Goal: Task Accomplishment & Management: Manage account settings

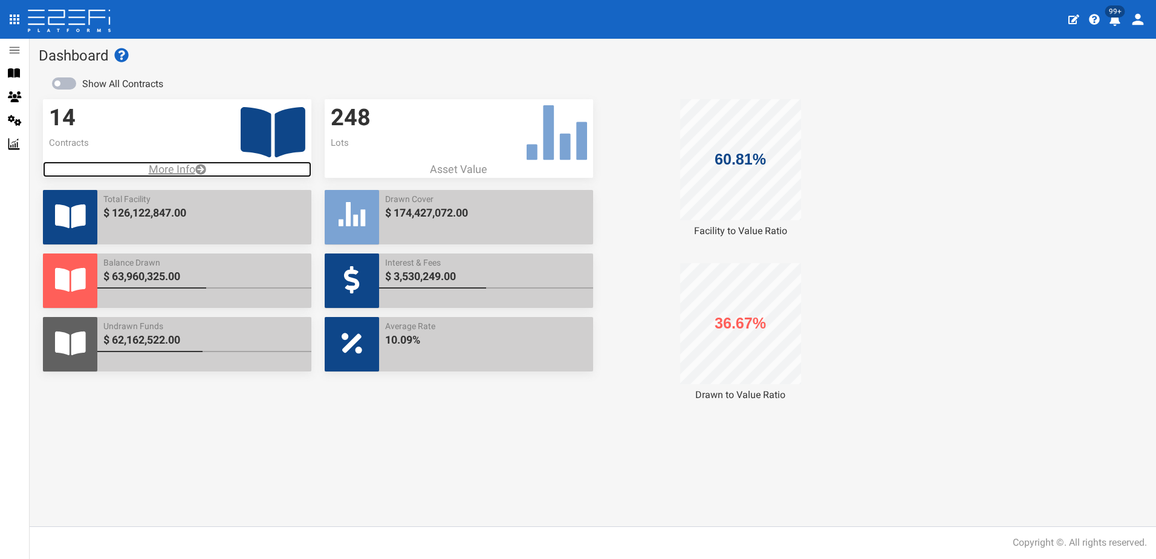
click at [167, 165] on p "More Info" at bounding box center [177, 169] width 269 height 16
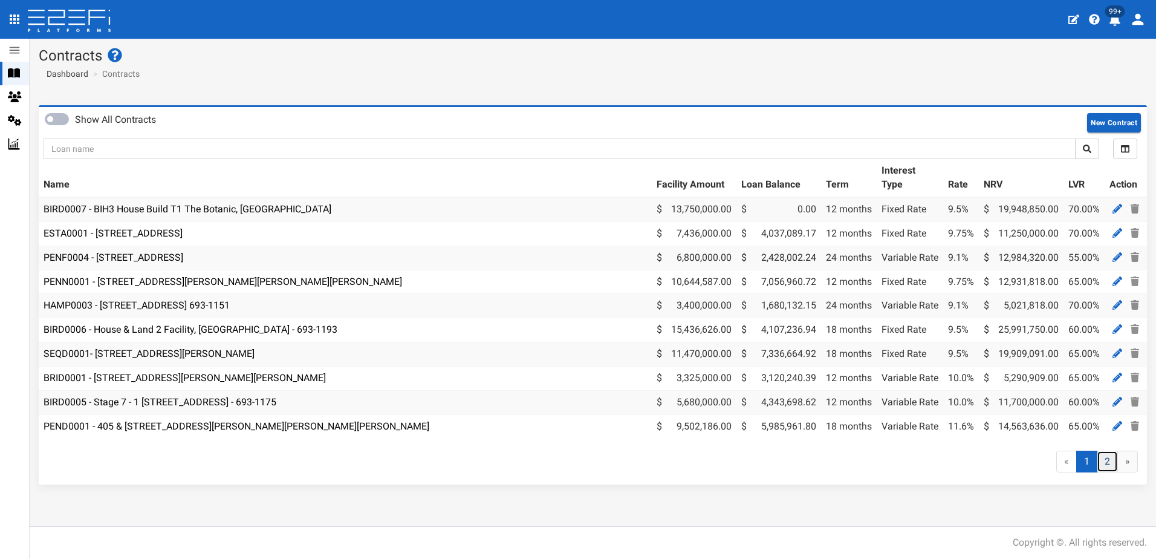
click at [1107, 469] on link "2" at bounding box center [1107, 462] width 21 height 22
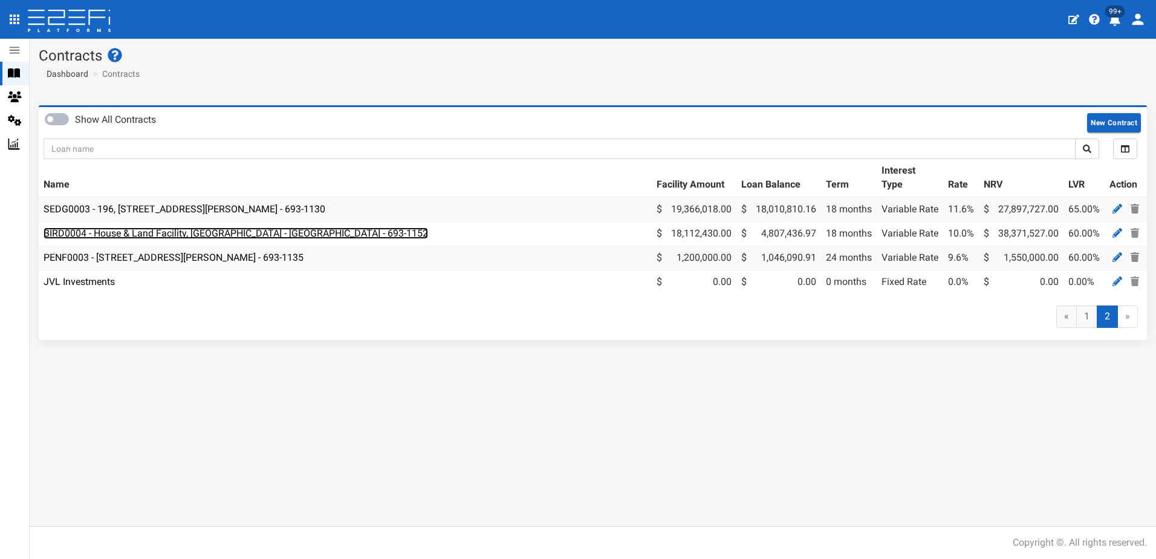
click at [191, 235] on link "BIRD0004 - House & Land Facility, Port Macquarie - VANT02 - 693-1152" at bounding box center [236, 232] width 385 height 11
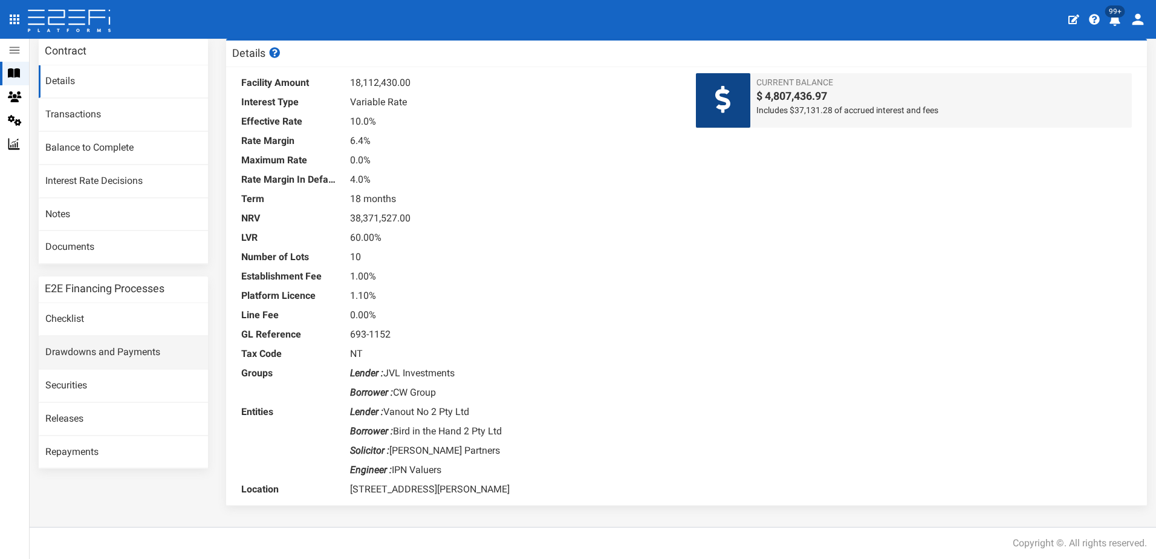
scroll to position [67, 0]
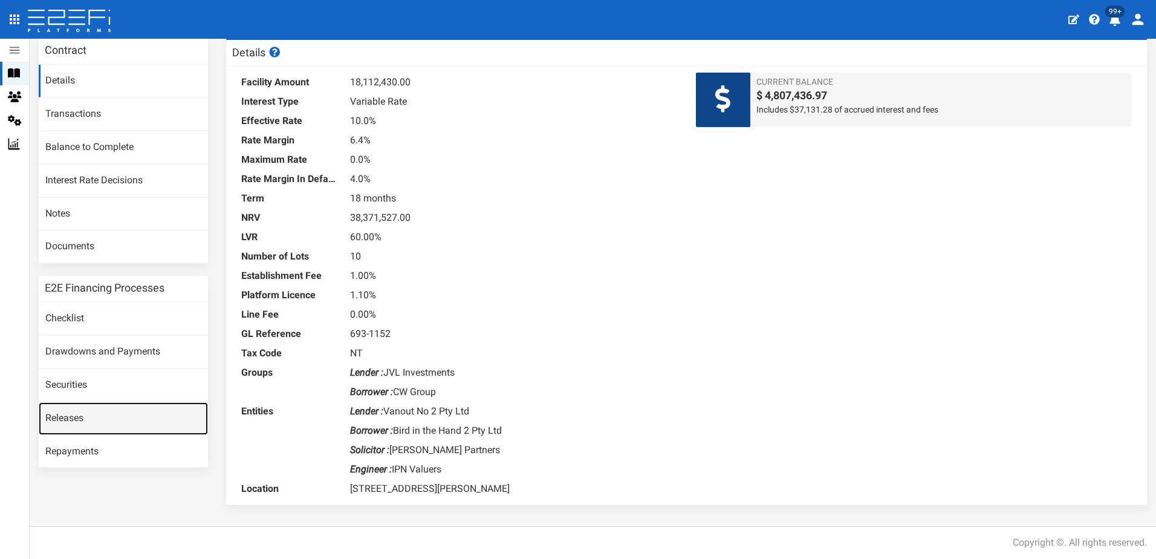
click at [77, 414] on link "Releases" at bounding box center [123, 418] width 169 height 33
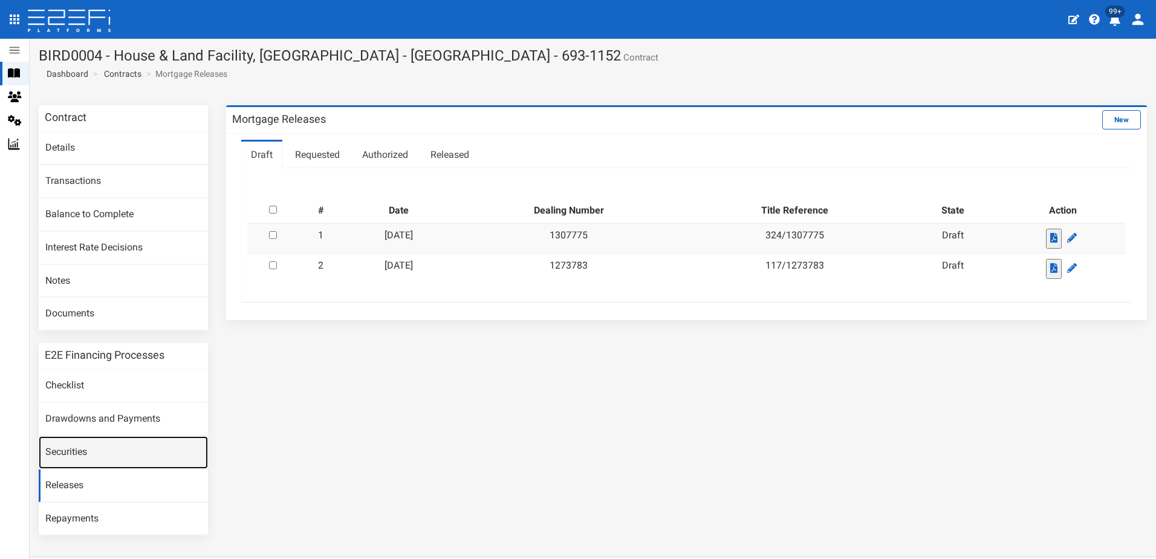
click at [70, 454] on link "Securities" at bounding box center [123, 452] width 169 height 33
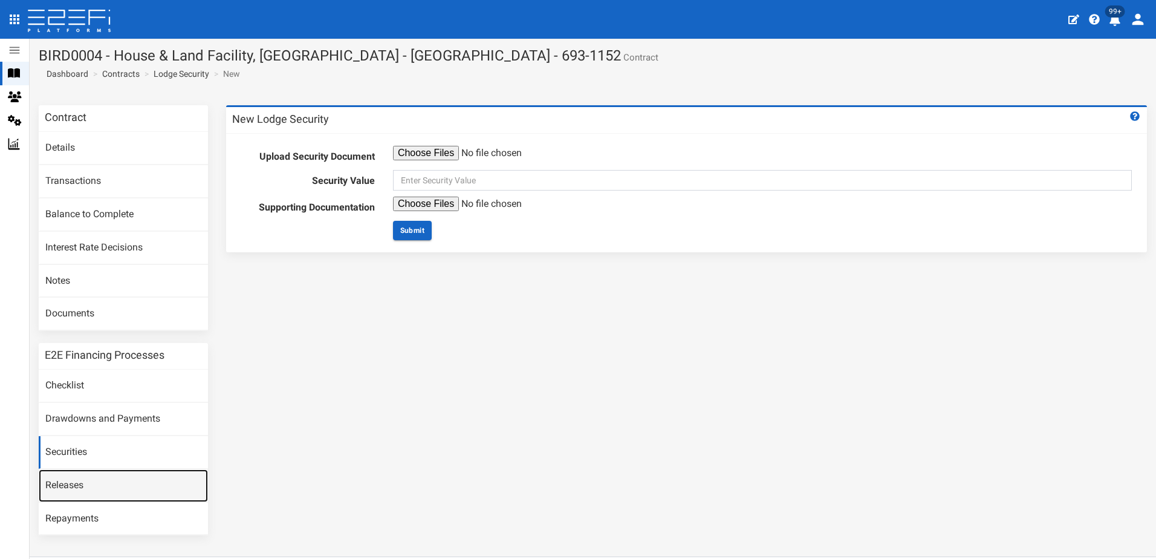
click at [71, 485] on link "Releases" at bounding box center [123, 485] width 169 height 33
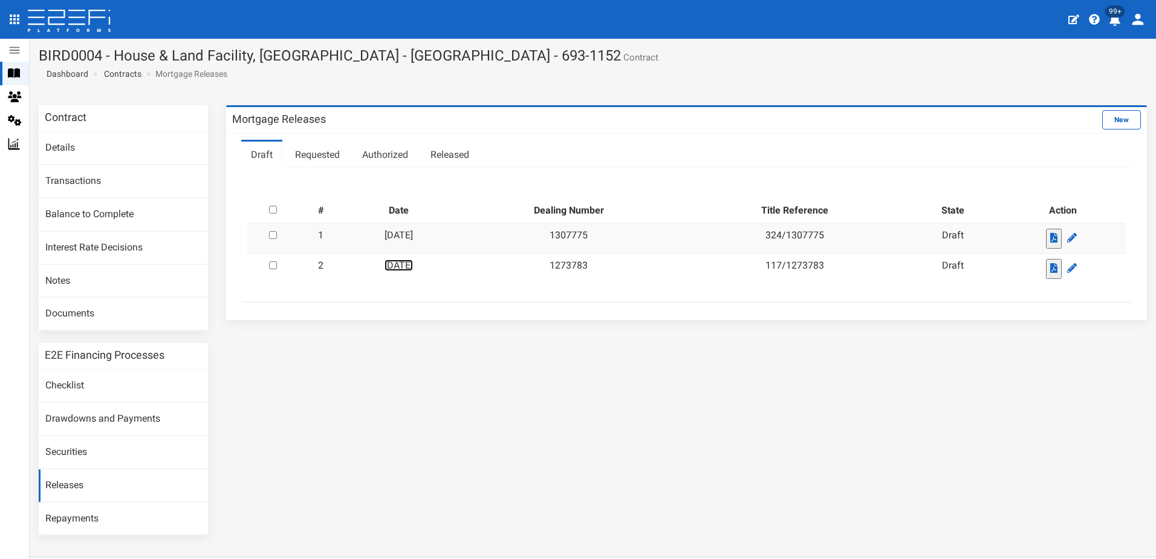
click at [413, 266] on link "02-09-2025" at bounding box center [399, 264] width 28 height 11
click at [59, 180] on link "Transactions" at bounding box center [123, 181] width 169 height 33
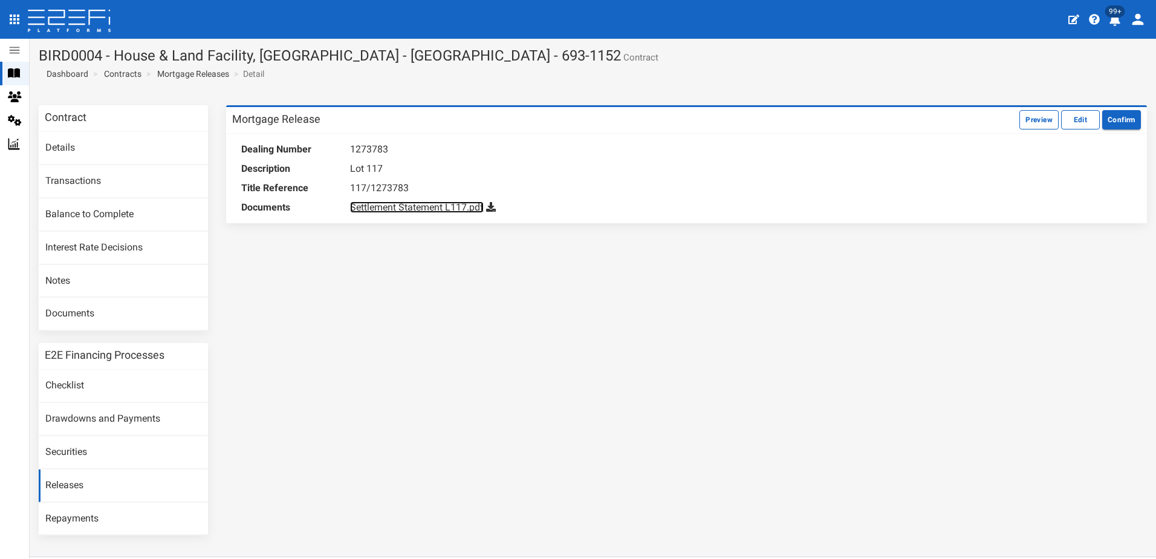
click at [408, 209] on link "Settlement Statement L117.pdf" at bounding box center [417, 206] width 134 height 11
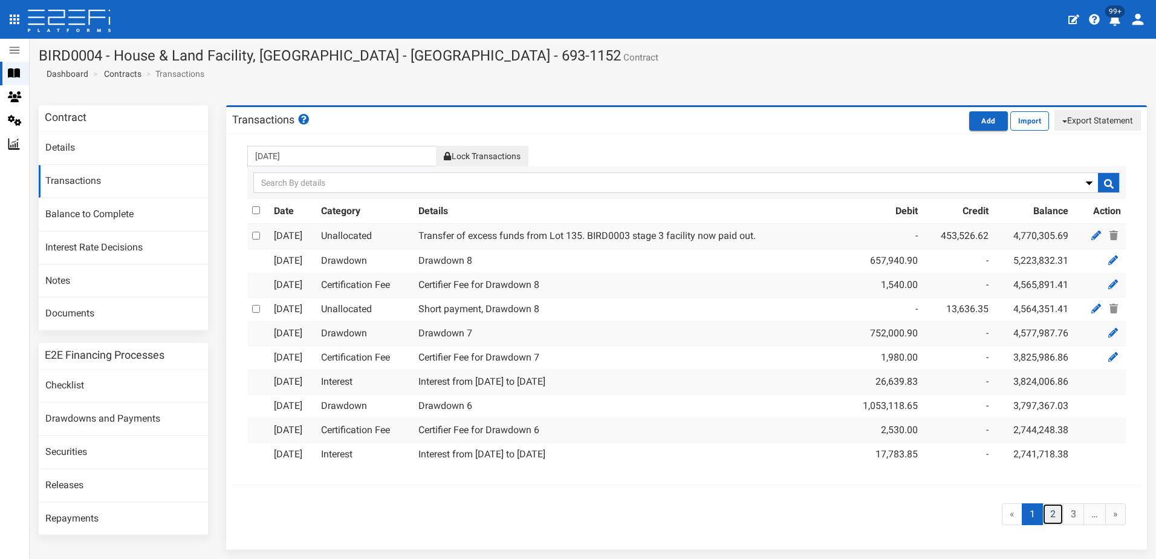
click at [1044, 509] on link "2" at bounding box center [1053, 514] width 21 height 22
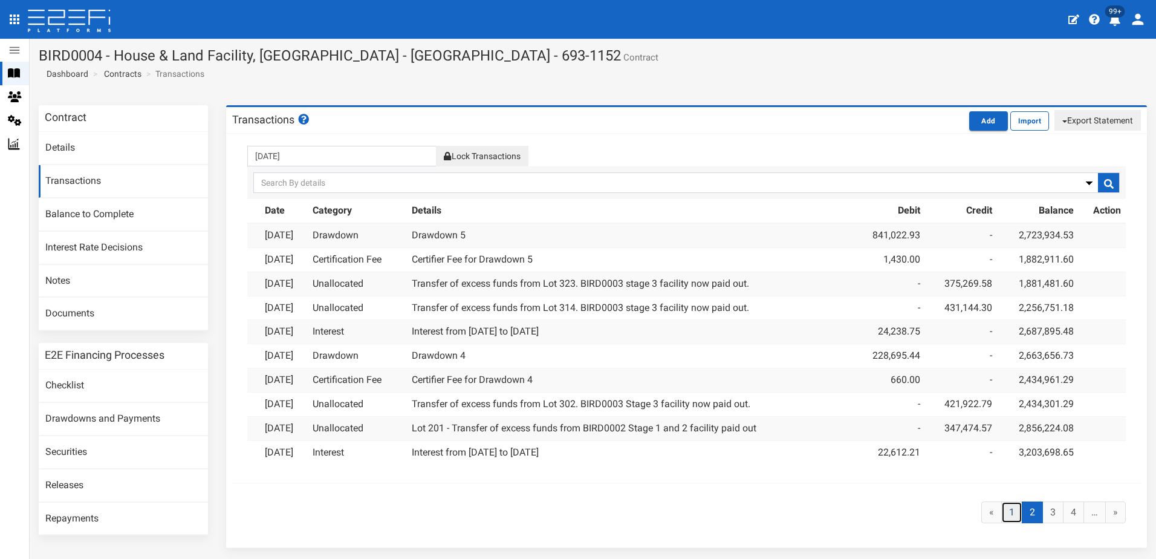
click at [1003, 509] on link "1" at bounding box center [1012, 512] width 21 height 22
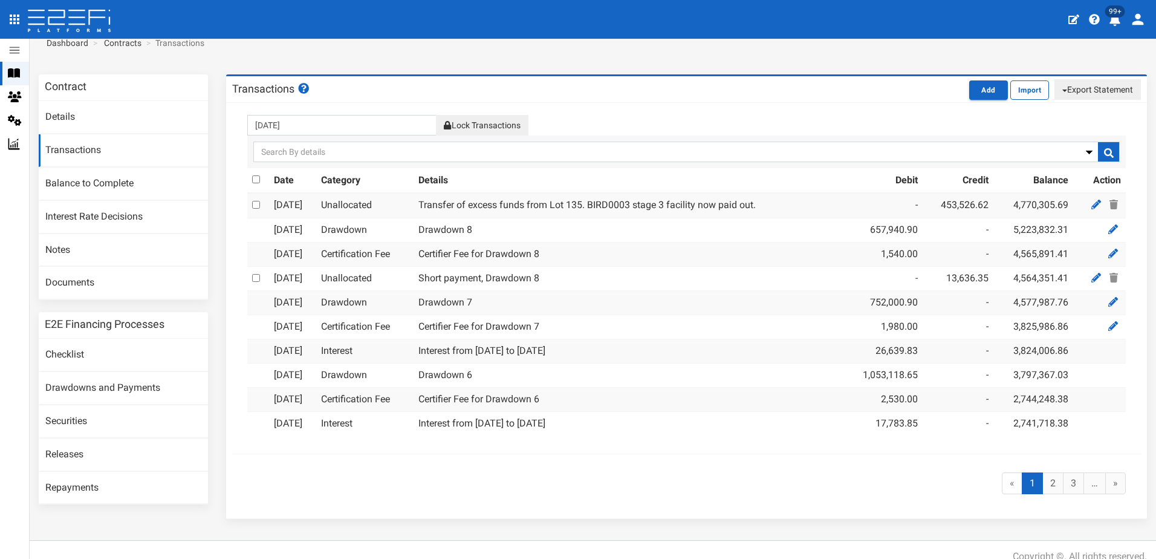
scroll to position [45, 0]
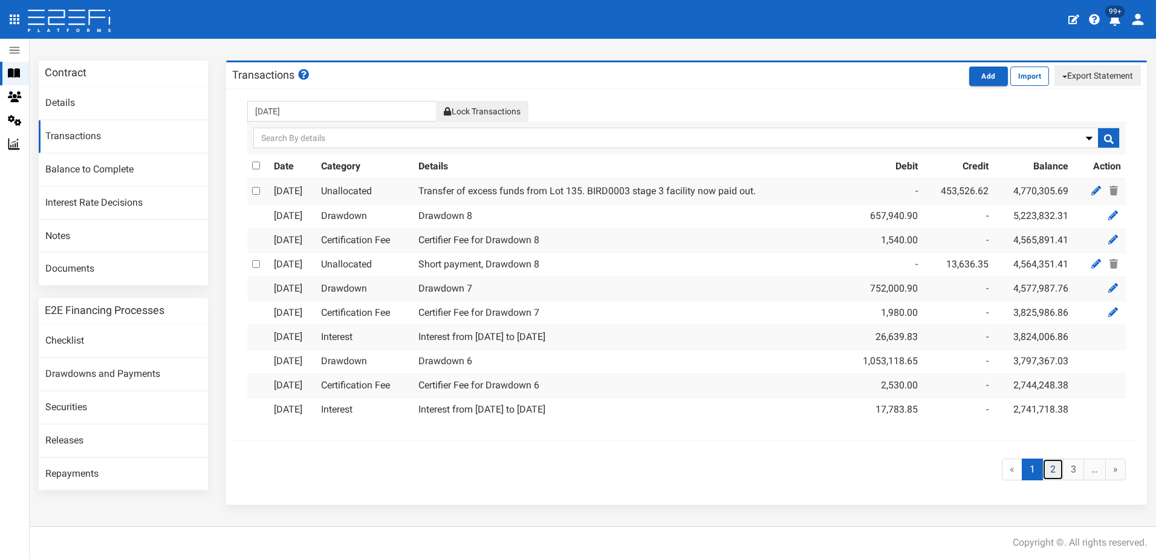
click at [1043, 468] on link "2" at bounding box center [1053, 469] width 21 height 22
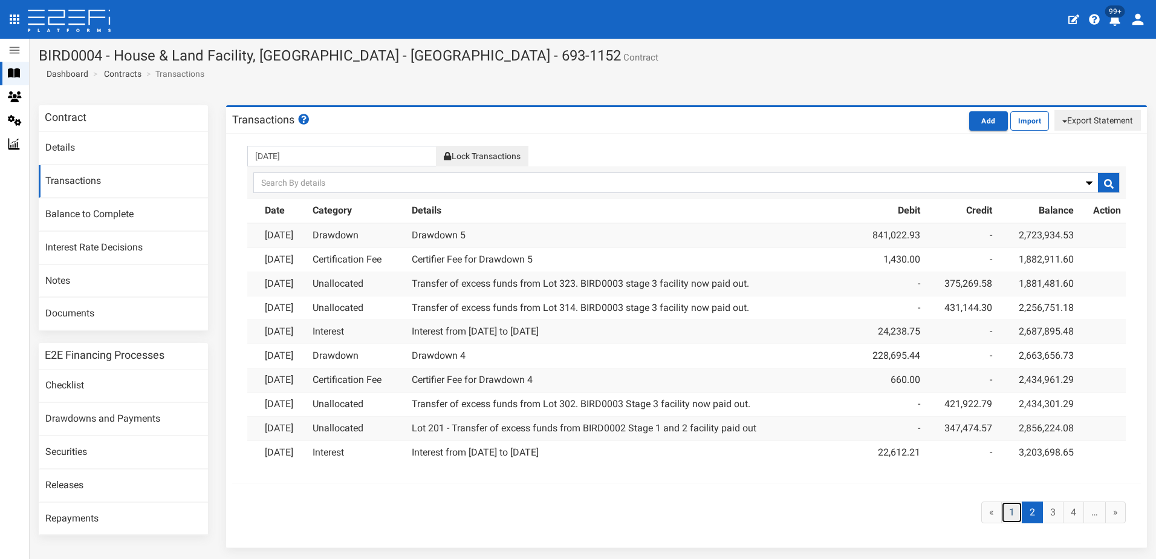
click at [1002, 509] on link "1" at bounding box center [1012, 512] width 21 height 22
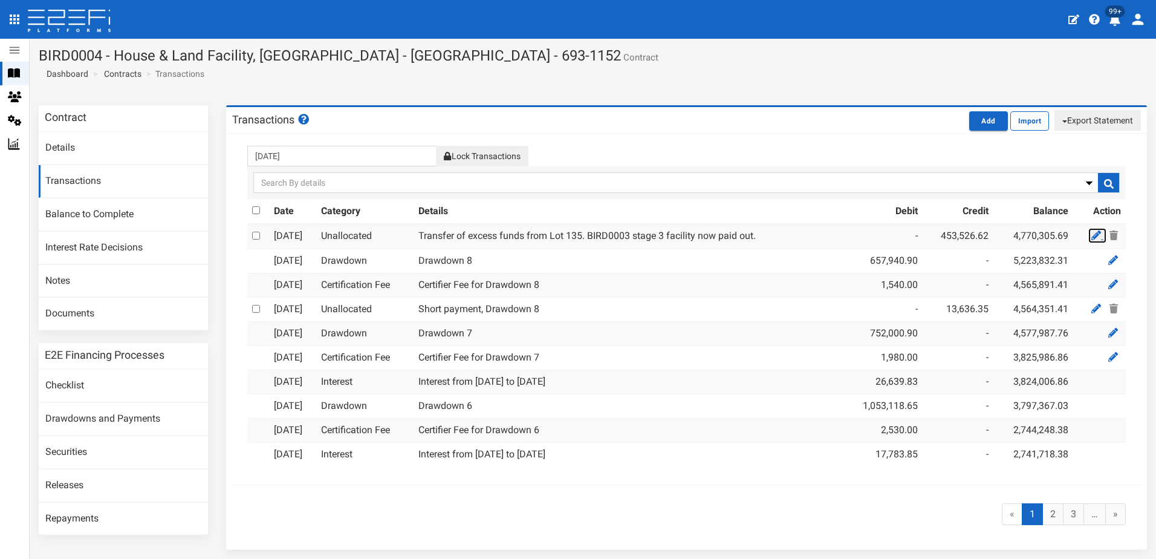
click at [1092, 235] on icon at bounding box center [1097, 235] width 10 height 10
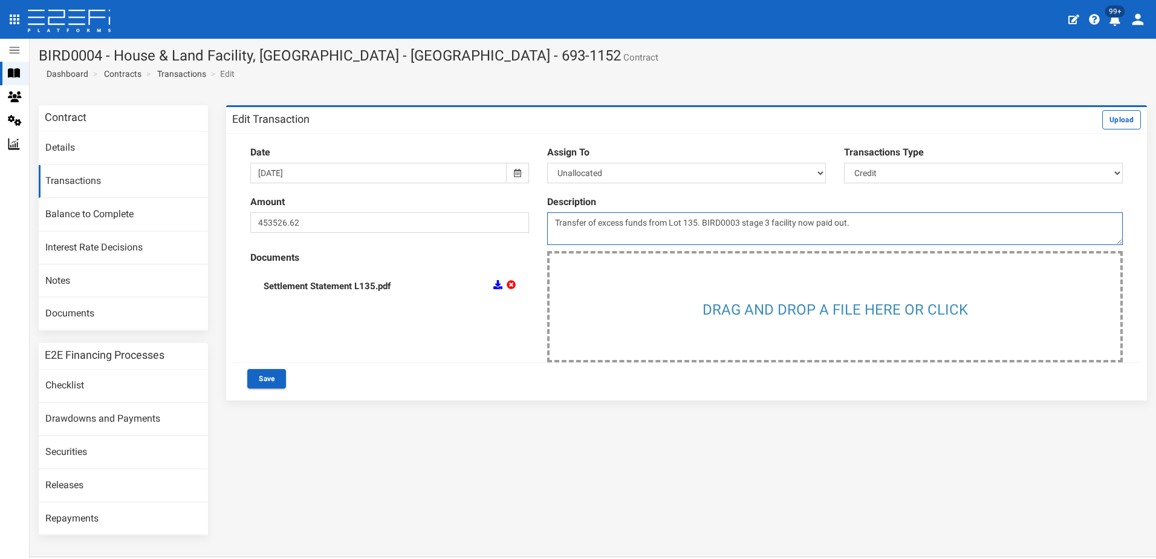
drag, startPoint x: 850, startPoint y: 221, endPoint x: 861, endPoint y: 226, distance: 11.9
click at [855, 224] on textarea "Transfer of excess funds from Lot 135. BIRD0003 stage 3 facility now paid out." at bounding box center [835, 228] width 576 height 33
type textarea "T"
type textarea "Settlement of House and Land Lot 135"
click at [262, 381] on button "Save" at bounding box center [266, 378] width 39 height 19
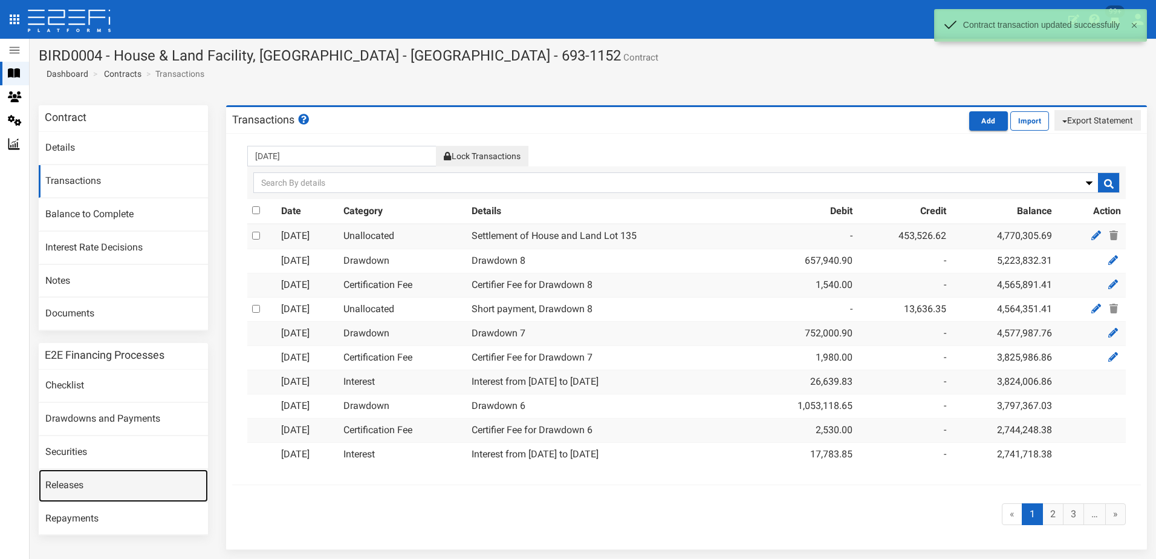
click at [60, 486] on link "Releases" at bounding box center [123, 485] width 169 height 33
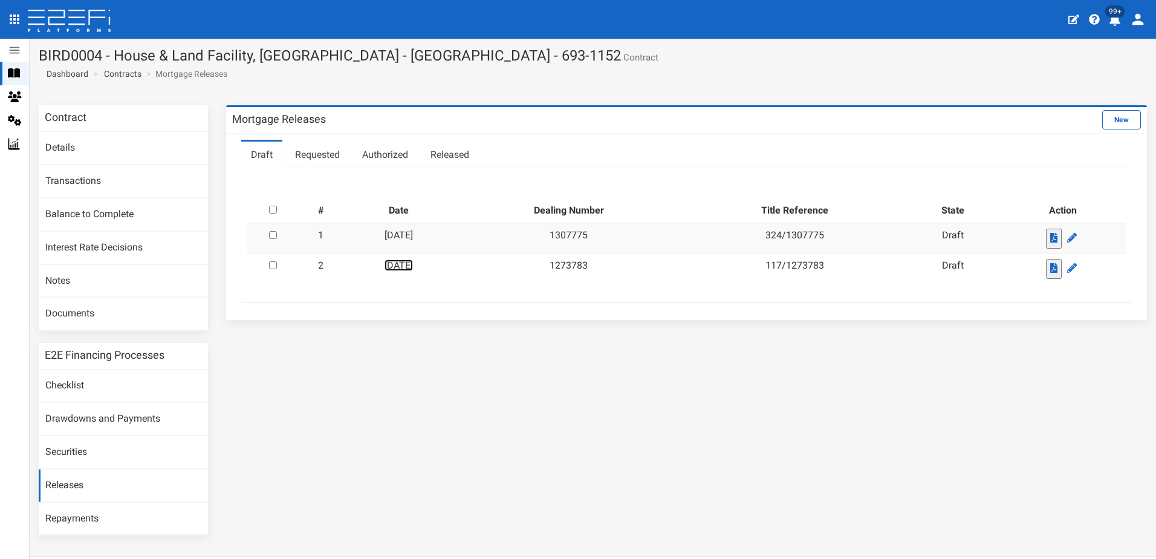
click at [413, 265] on link "[DATE]" at bounding box center [399, 264] width 28 height 11
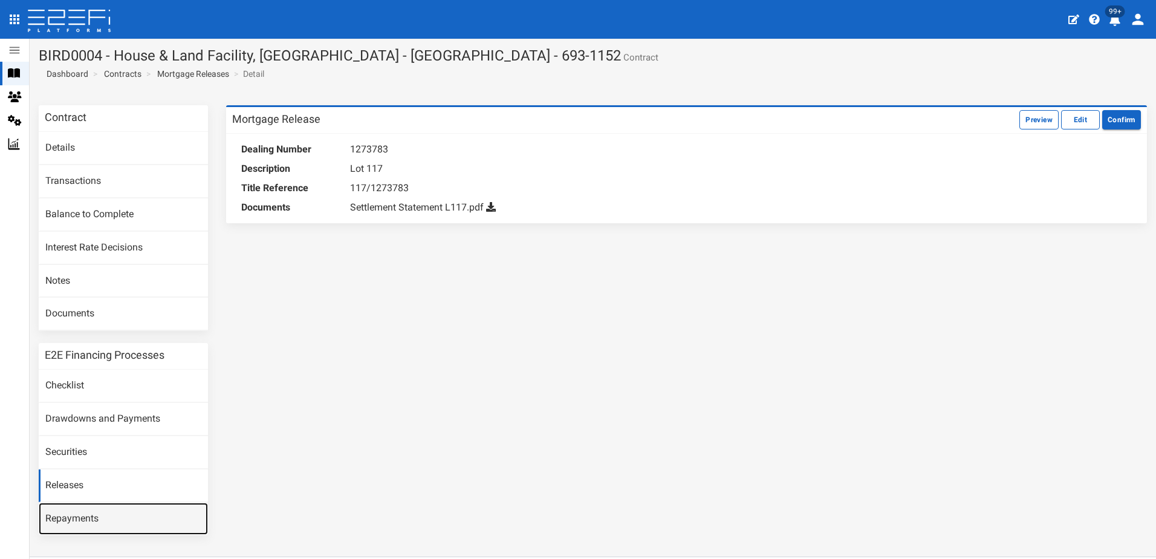
click at [72, 520] on link "Repayments" at bounding box center [123, 519] width 169 height 33
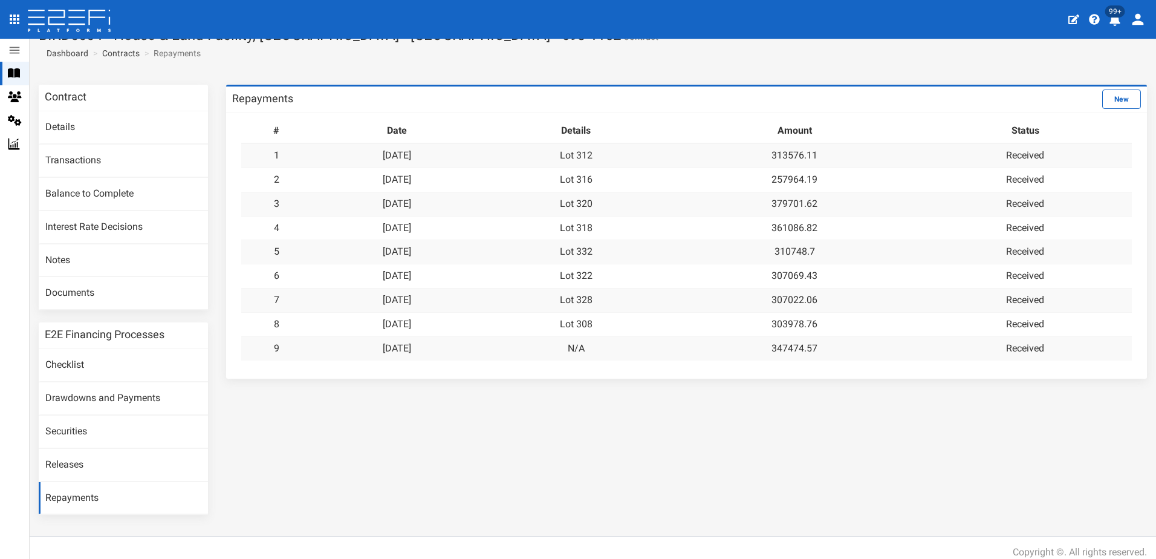
scroll to position [30, 0]
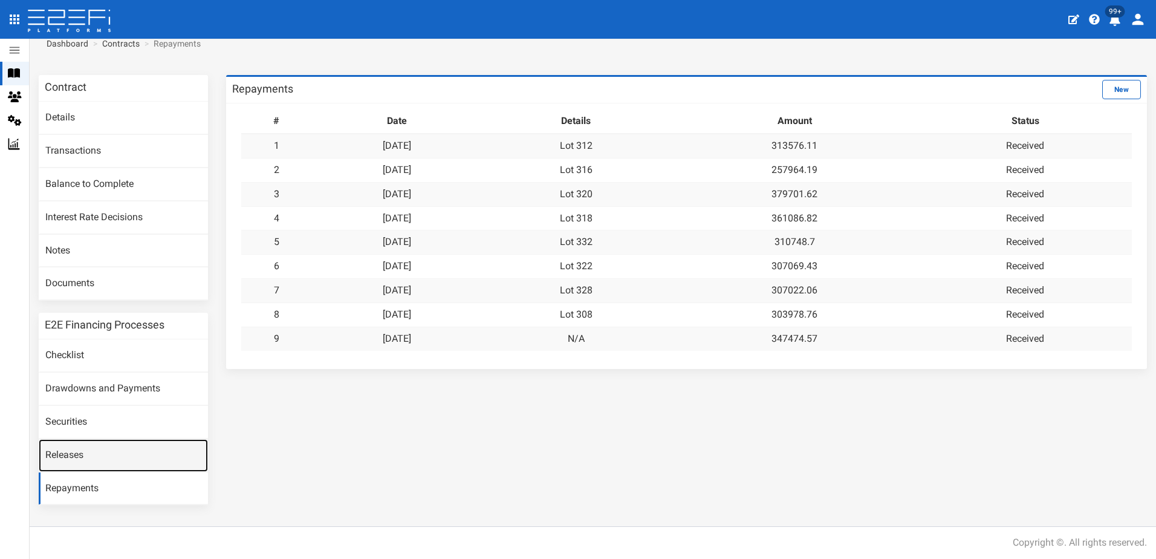
click at [72, 454] on link "Releases" at bounding box center [123, 455] width 169 height 33
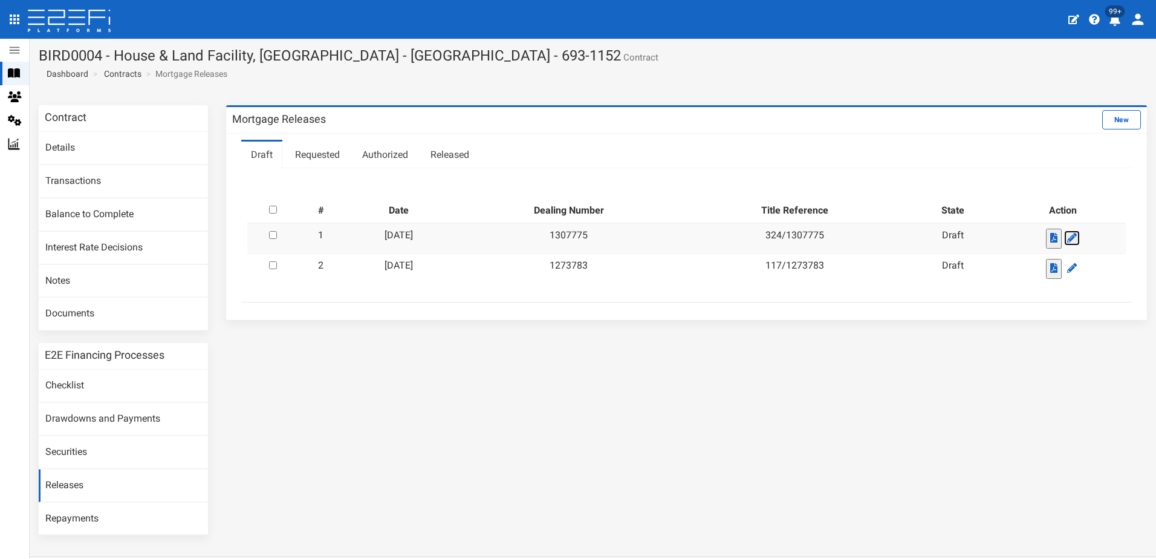
click at [1067, 235] on icon at bounding box center [1072, 238] width 10 height 10
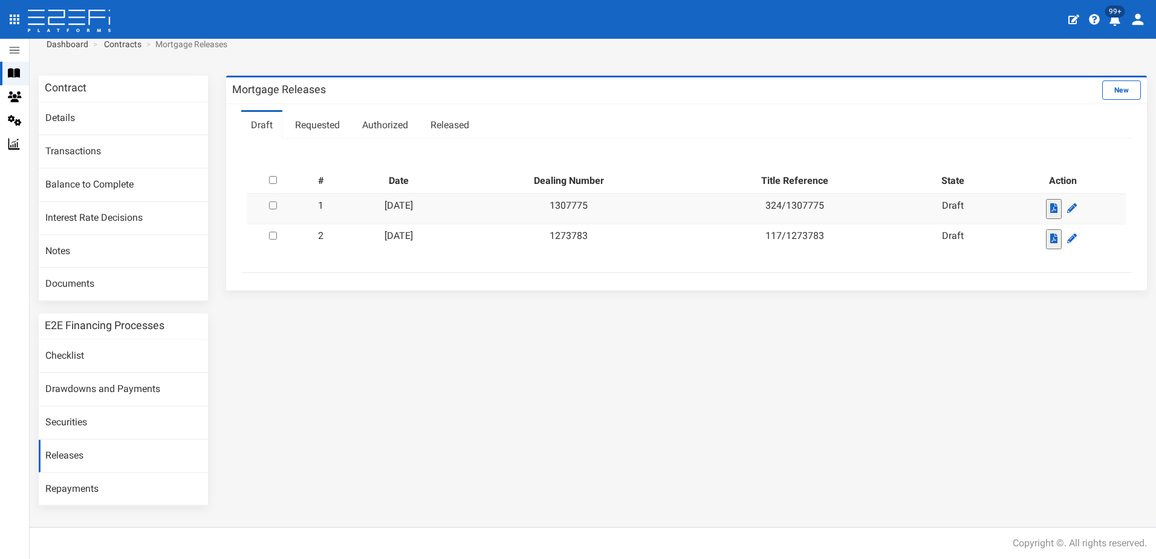
scroll to position [30, 0]
click at [76, 486] on link "Repayments" at bounding box center [123, 488] width 169 height 33
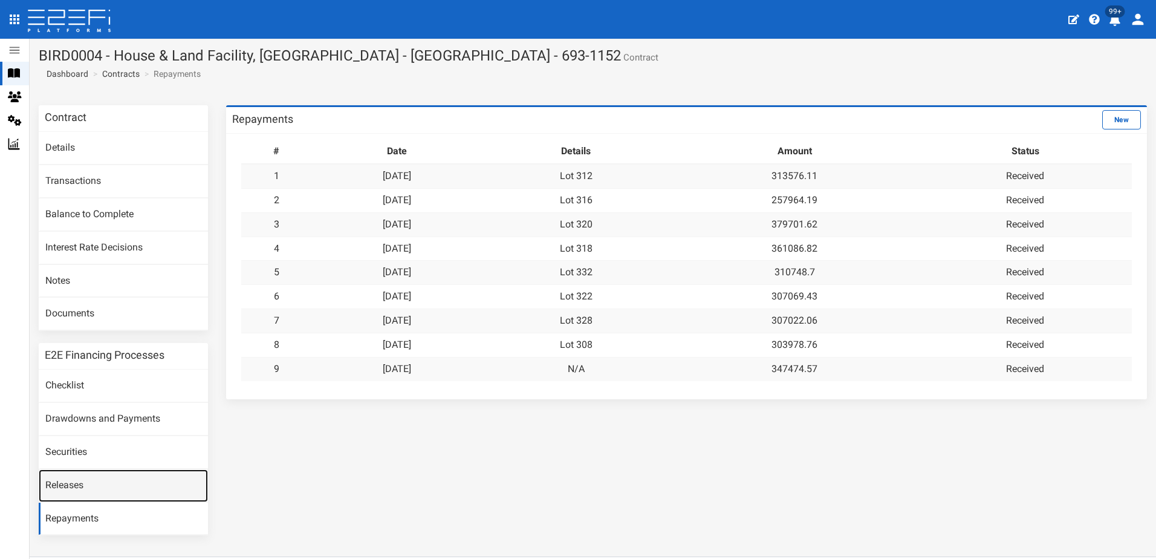
click at [71, 483] on link "Releases" at bounding box center [123, 485] width 169 height 33
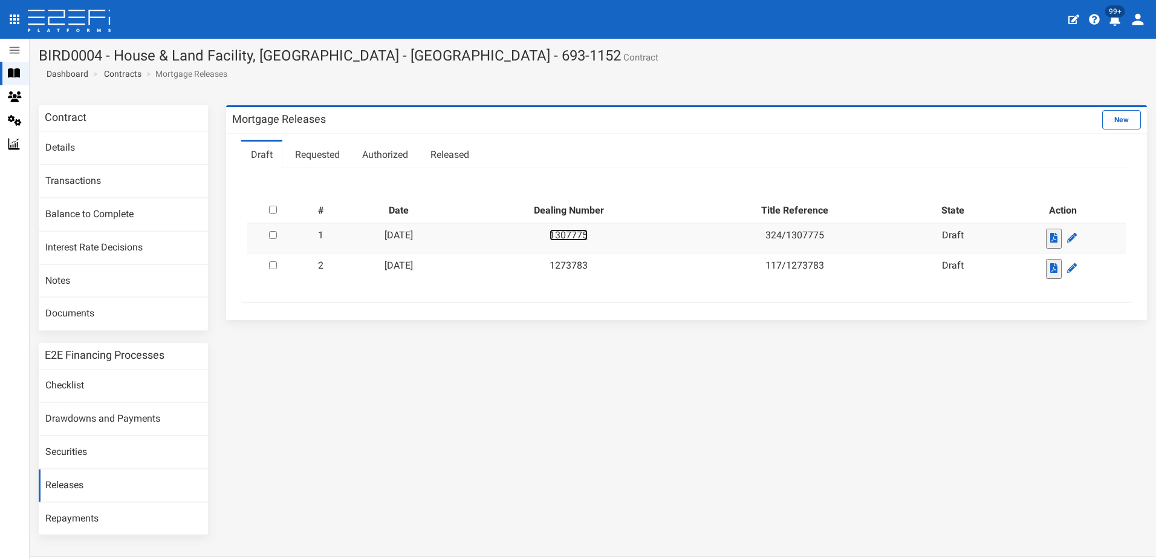
click at [588, 234] on link "1307775" at bounding box center [569, 234] width 38 height 11
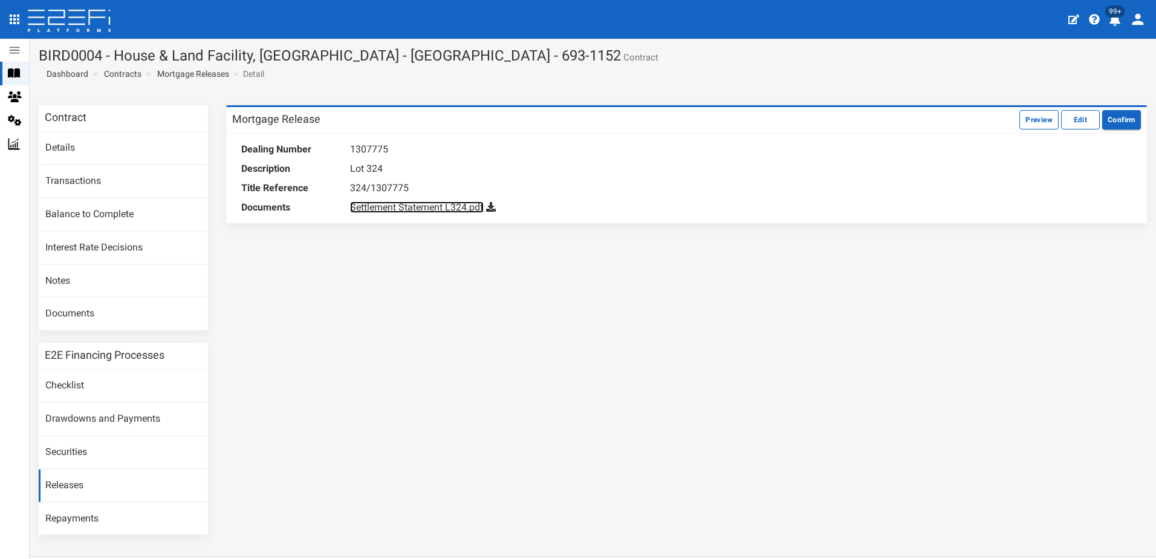
click at [394, 204] on link "Settlement Statement L324.pdf" at bounding box center [417, 206] width 134 height 11
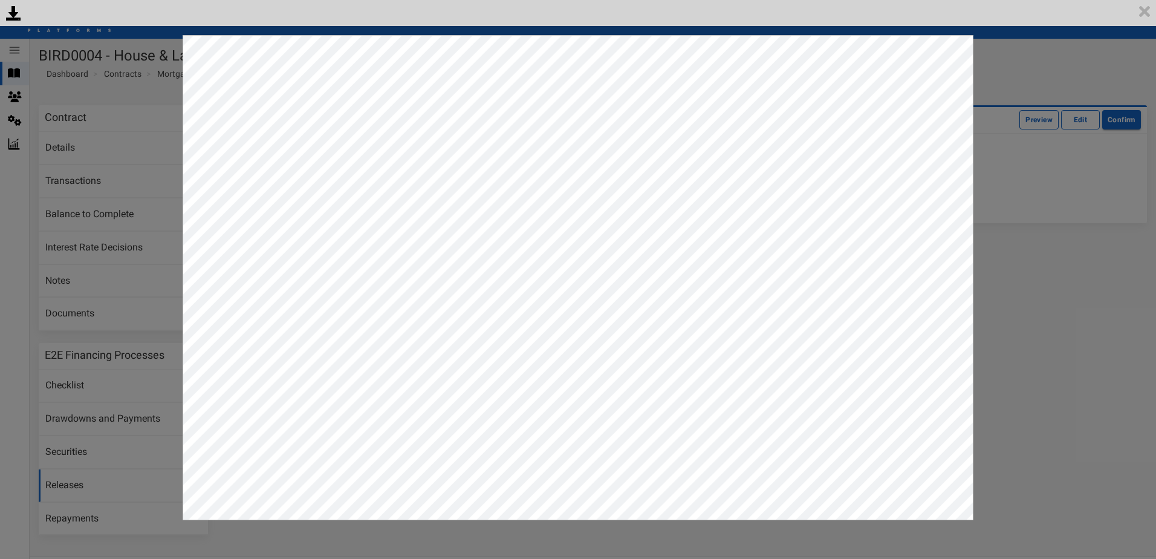
click at [1032, 292] on div "<p>Your browser does not support iframes.</p><script type="text/javascript">ale…" at bounding box center [578, 279] width 1156 height 559
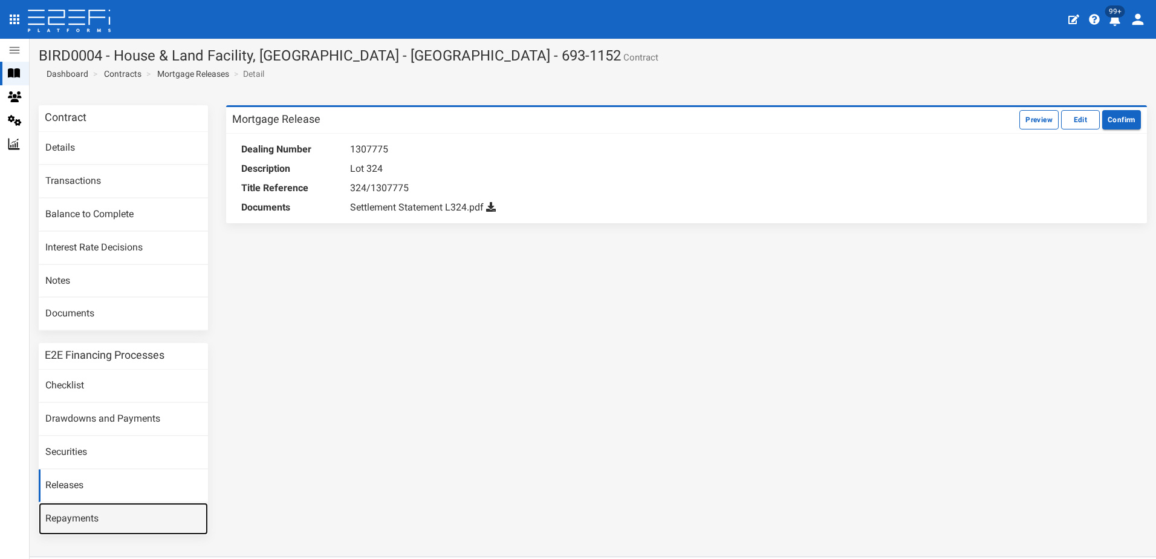
click at [67, 517] on link "Repayments" at bounding box center [123, 519] width 169 height 33
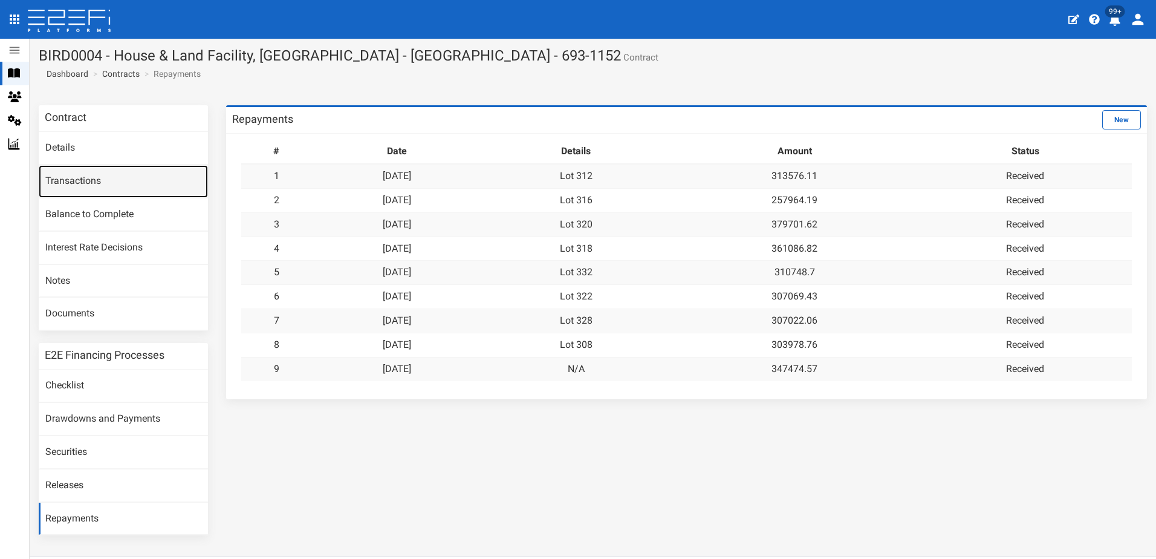
click at [77, 181] on link "Transactions" at bounding box center [123, 181] width 169 height 33
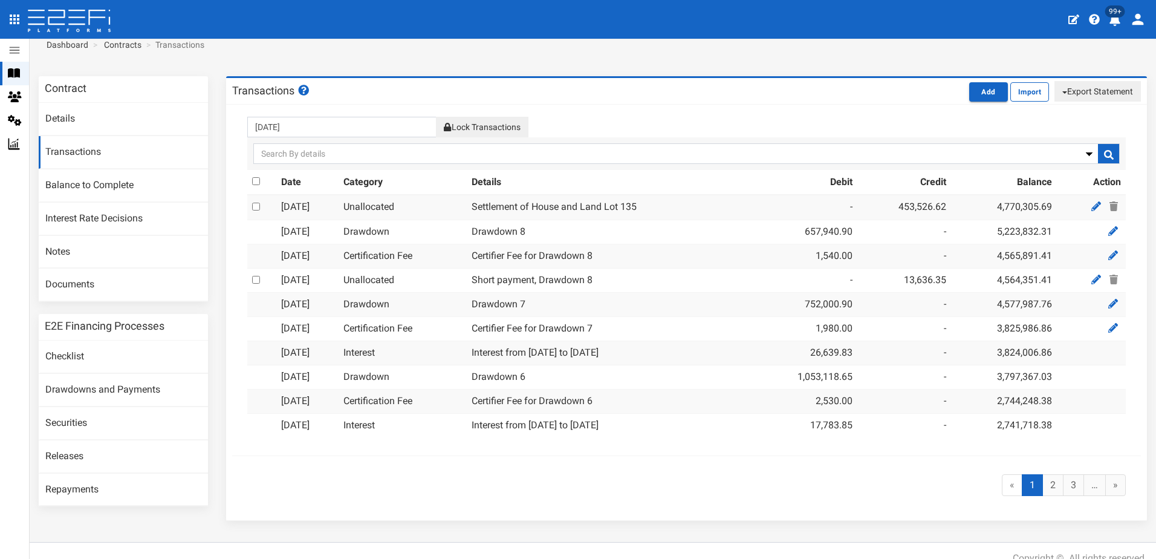
scroll to position [45, 0]
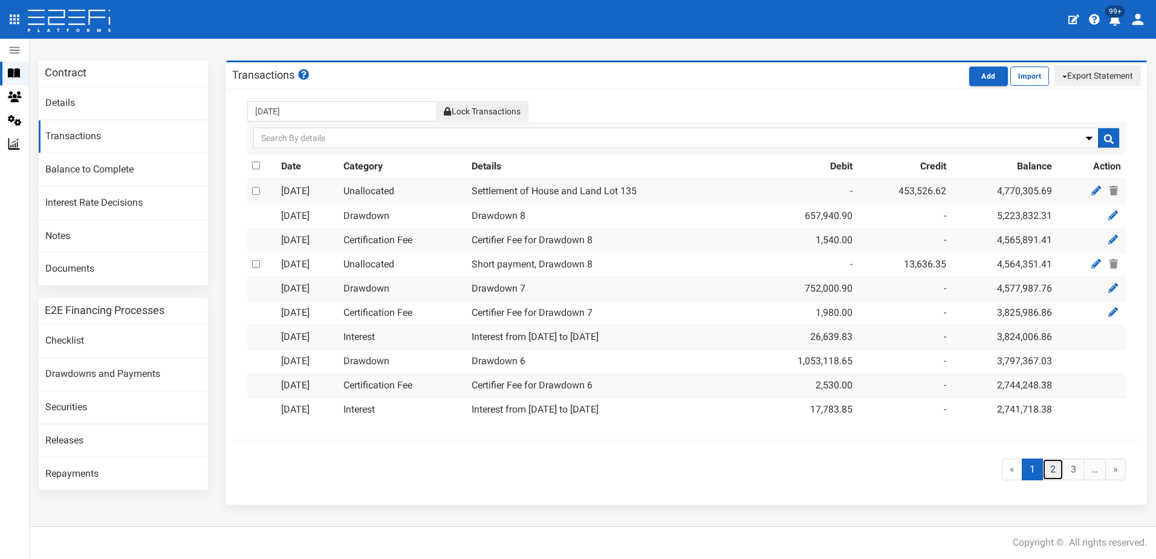
click at [1046, 468] on link "2" at bounding box center [1053, 469] width 21 height 22
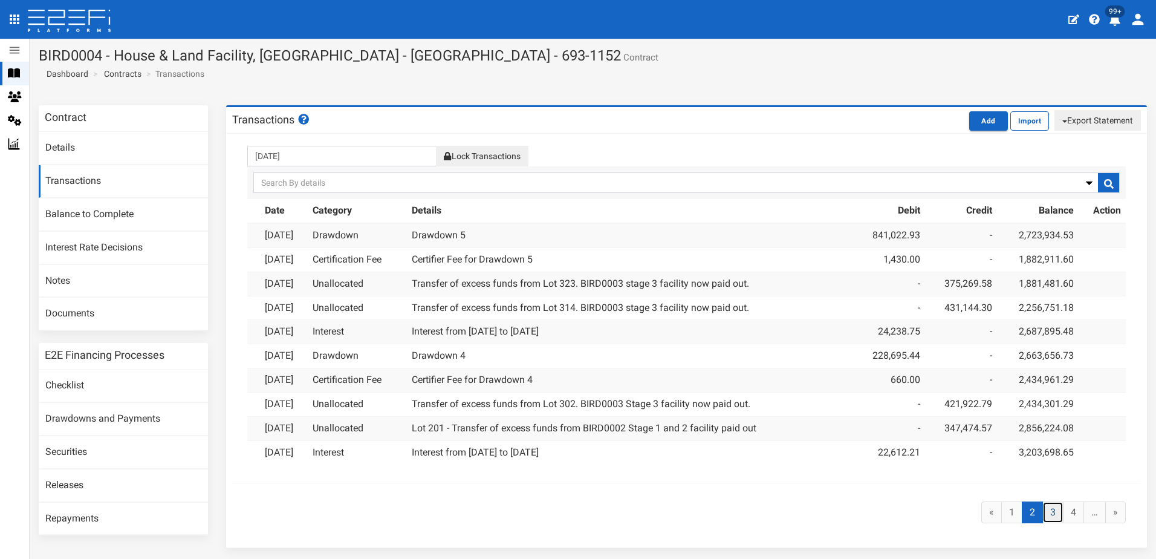
click at [1043, 515] on link "3" at bounding box center [1053, 512] width 21 height 22
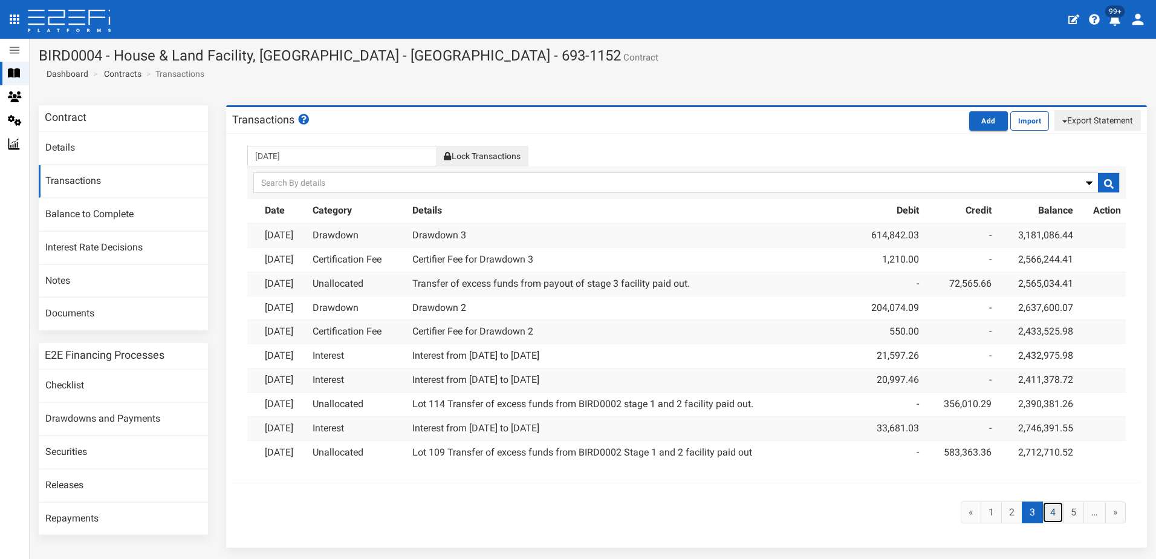
click at [1045, 507] on link "4" at bounding box center [1053, 512] width 21 height 22
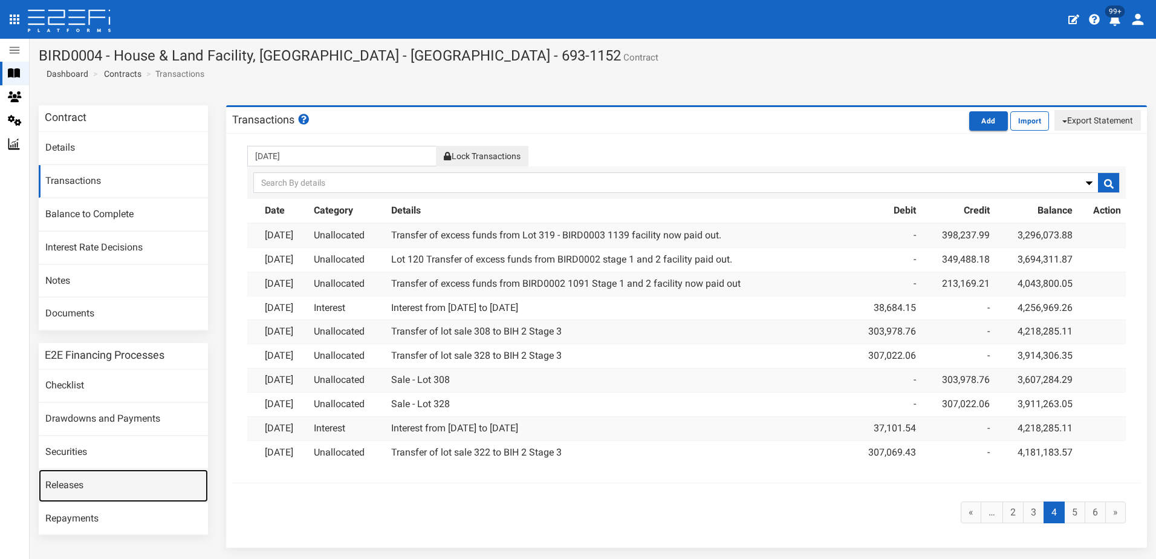
click at [69, 483] on link "Releases" at bounding box center [123, 485] width 169 height 33
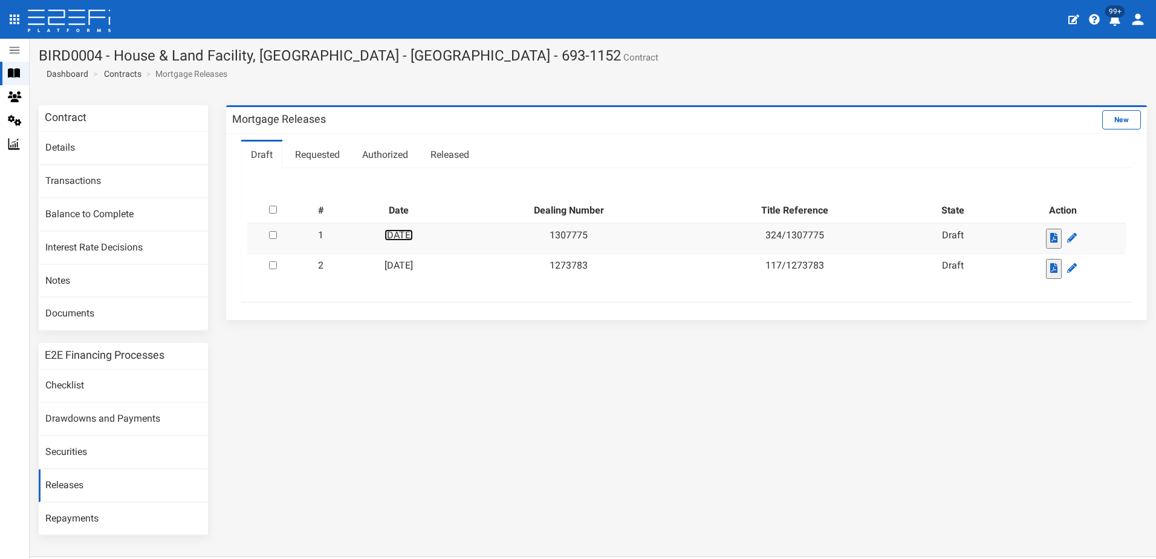
click at [413, 236] on link "28-11-2024" at bounding box center [399, 234] width 28 height 11
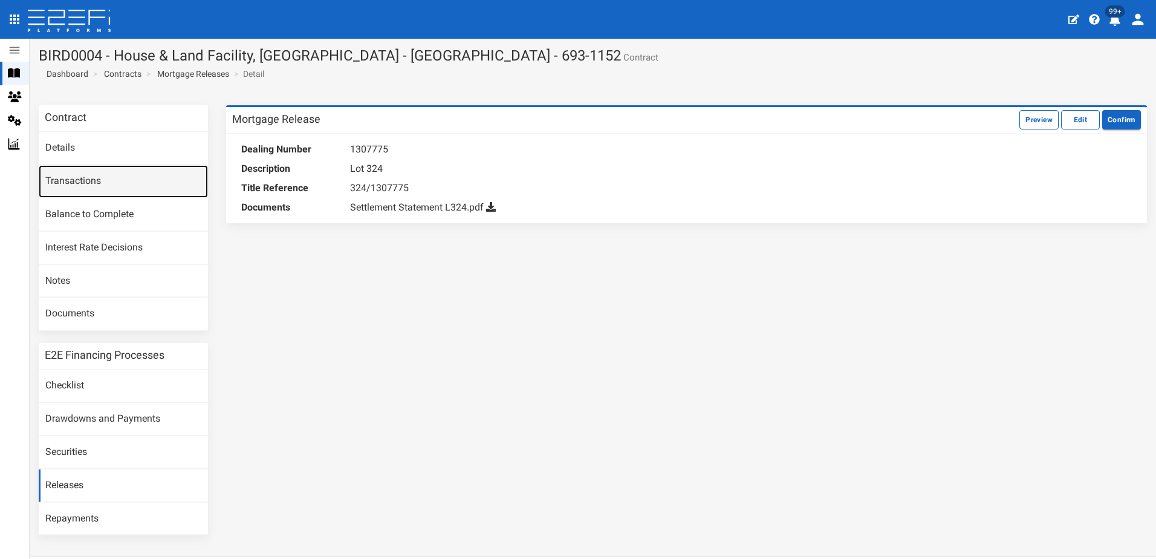
click at [75, 175] on link "Transactions" at bounding box center [123, 181] width 169 height 33
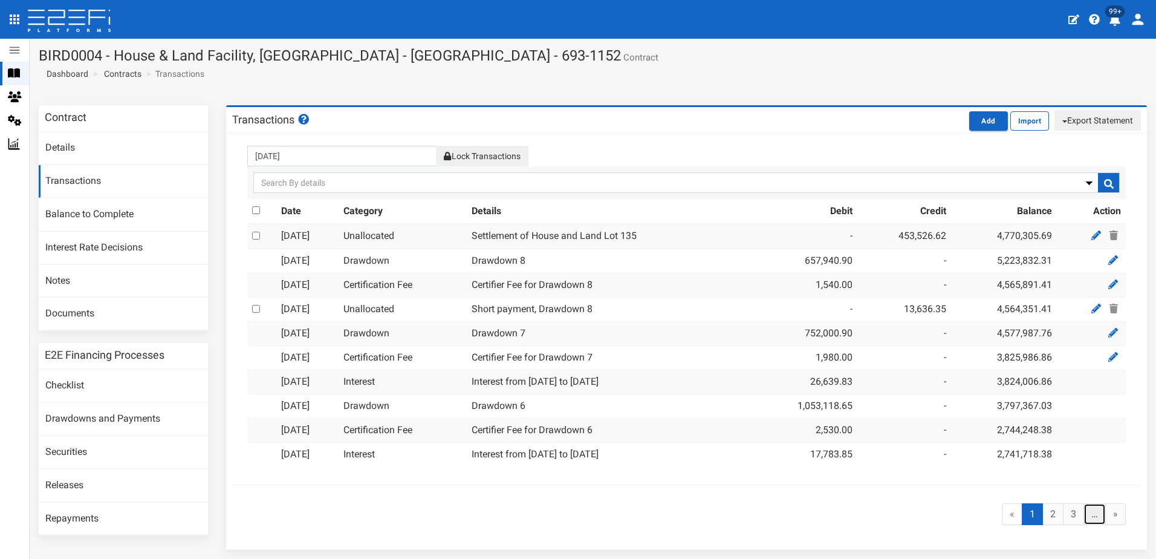
click at [1086, 512] on link "…" at bounding box center [1095, 514] width 22 height 22
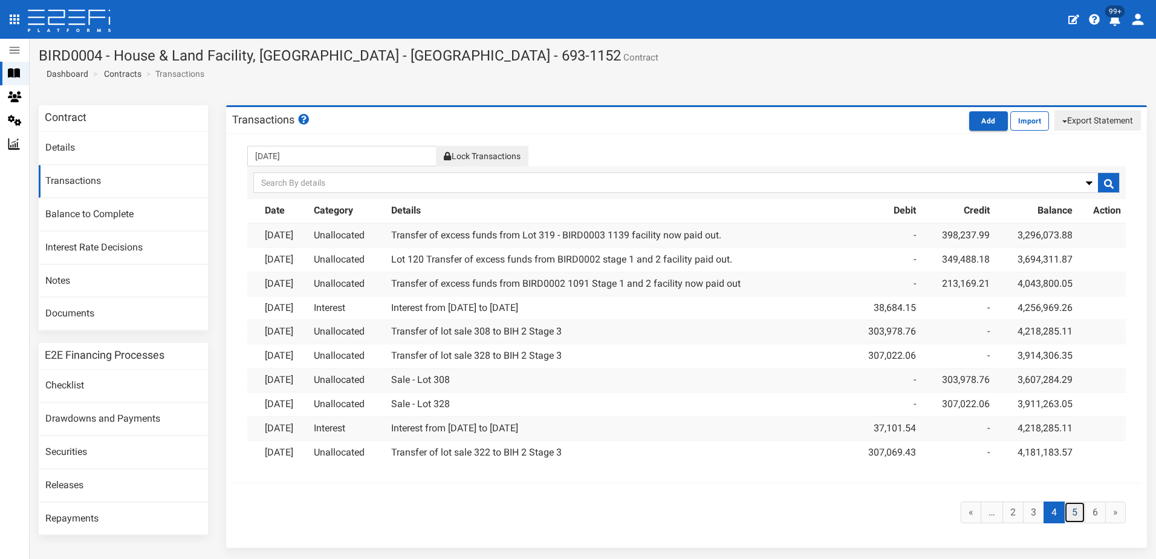
click at [1065, 510] on link "5" at bounding box center [1074, 512] width 21 height 22
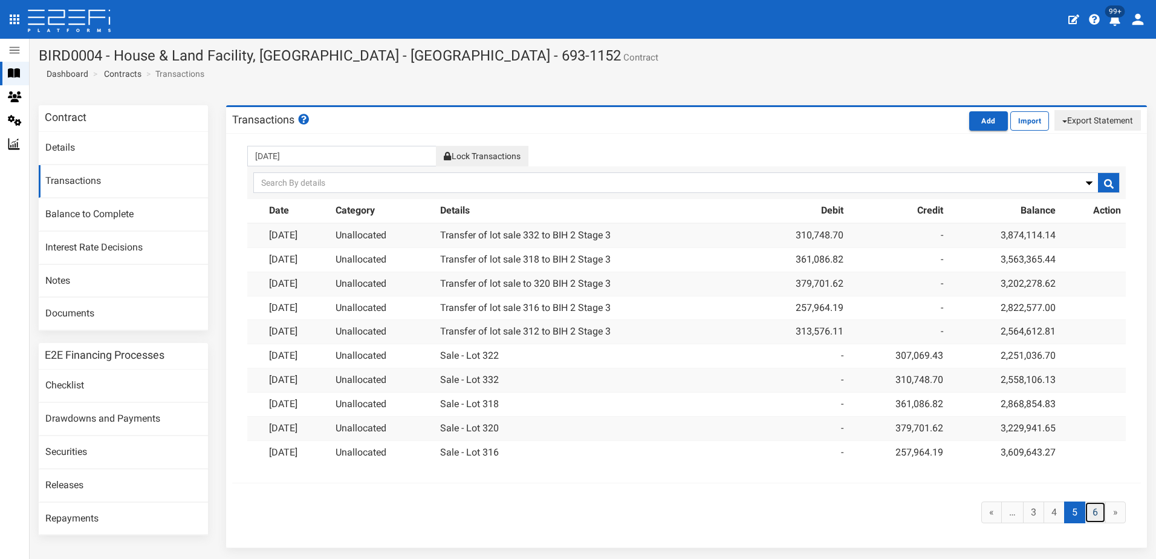
click at [1085, 509] on link "6" at bounding box center [1095, 512] width 21 height 22
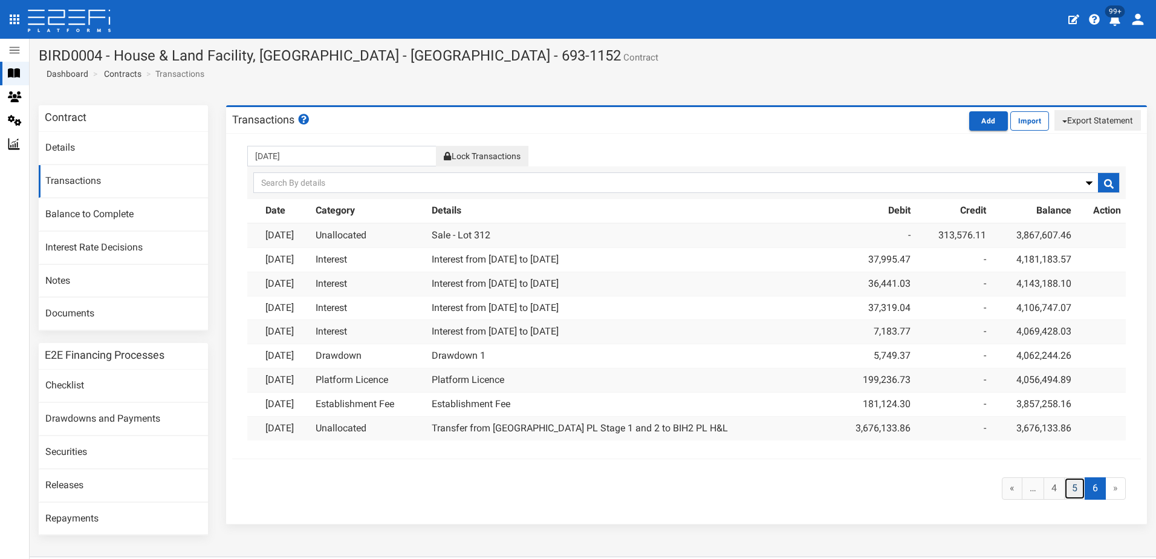
click at [1066, 493] on link "5" at bounding box center [1074, 488] width 21 height 22
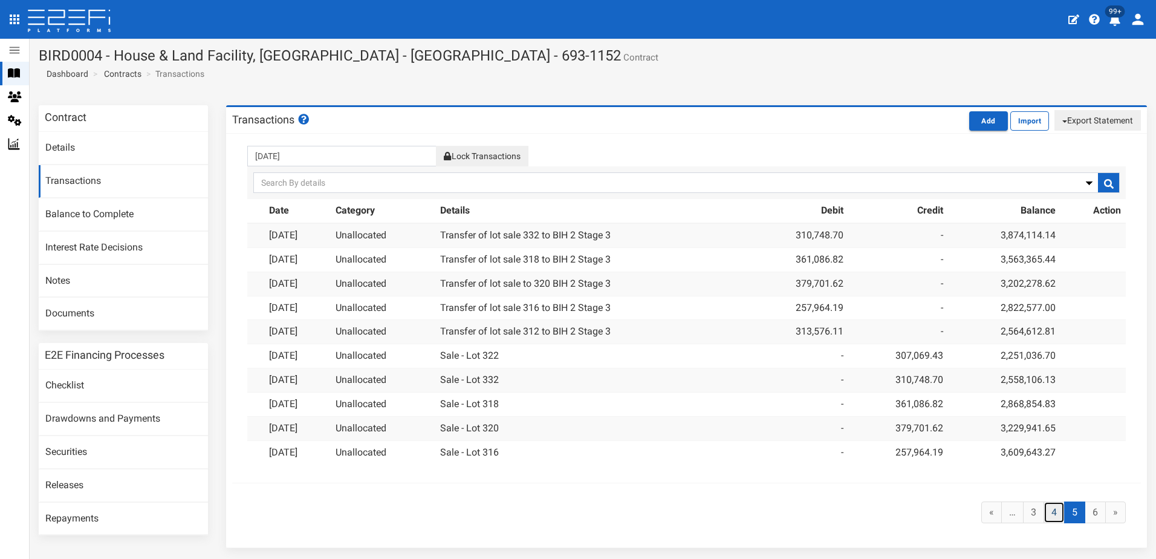
click at [1044, 510] on link "4" at bounding box center [1054, 512] width 21 height 22
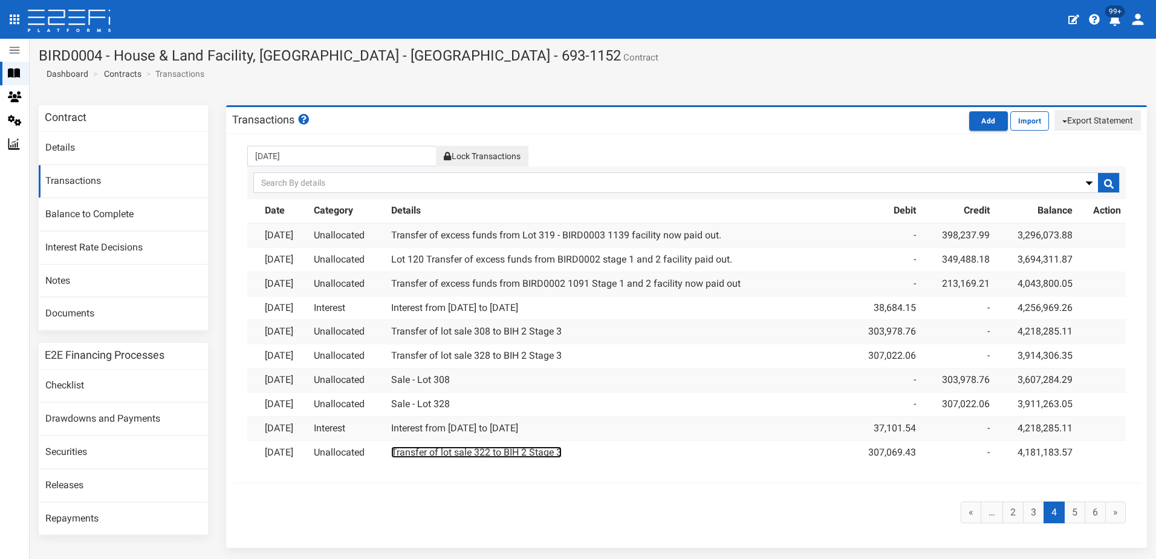
click at [483, 448] on link "Transfer of lot sale 322 to BIH 2 Stage 3" at bounding box center [476, 451] width 171 height 11
click at [1023, 512] on link "3" at bounding box center [1033, 512] width 21 height 22
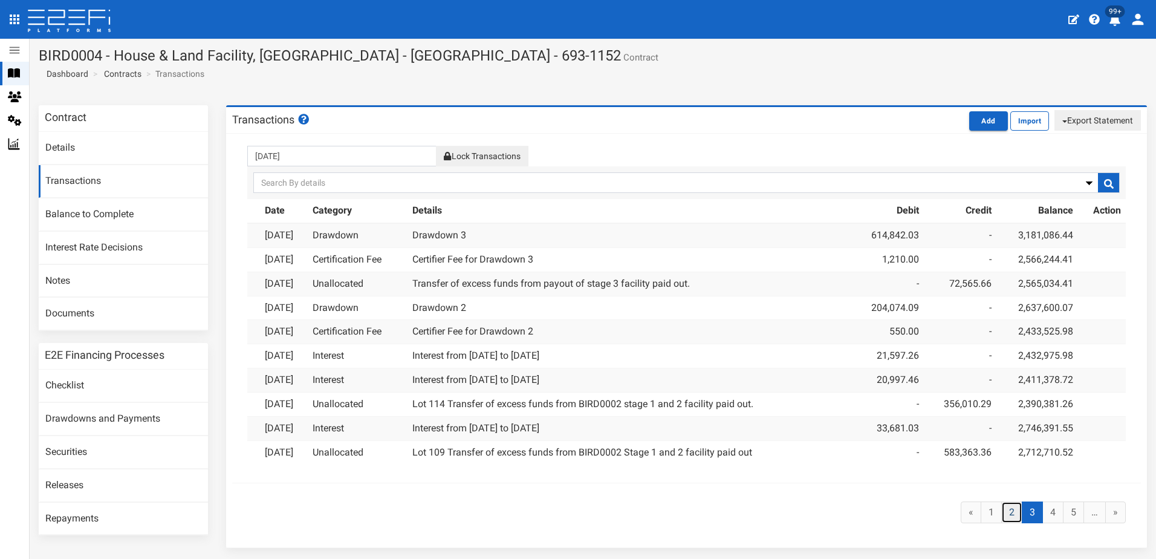
click at [1006, 510] on link "2" at bounding box center [1012, 512] width 21 height 22
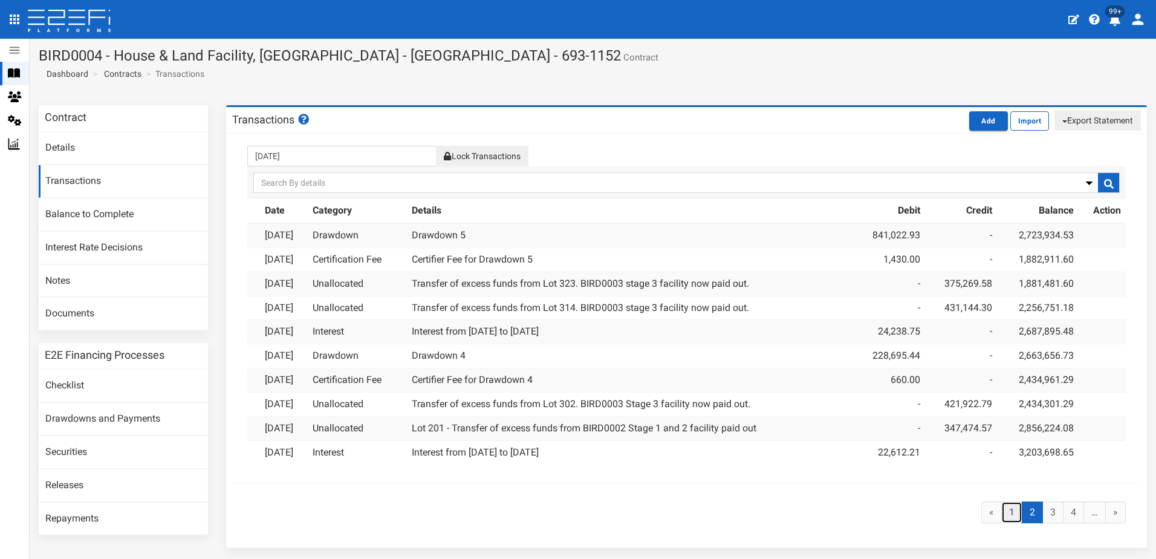
click at [1006, 514] on link "1" at bounding box center [1012, 512] width 21 height 22
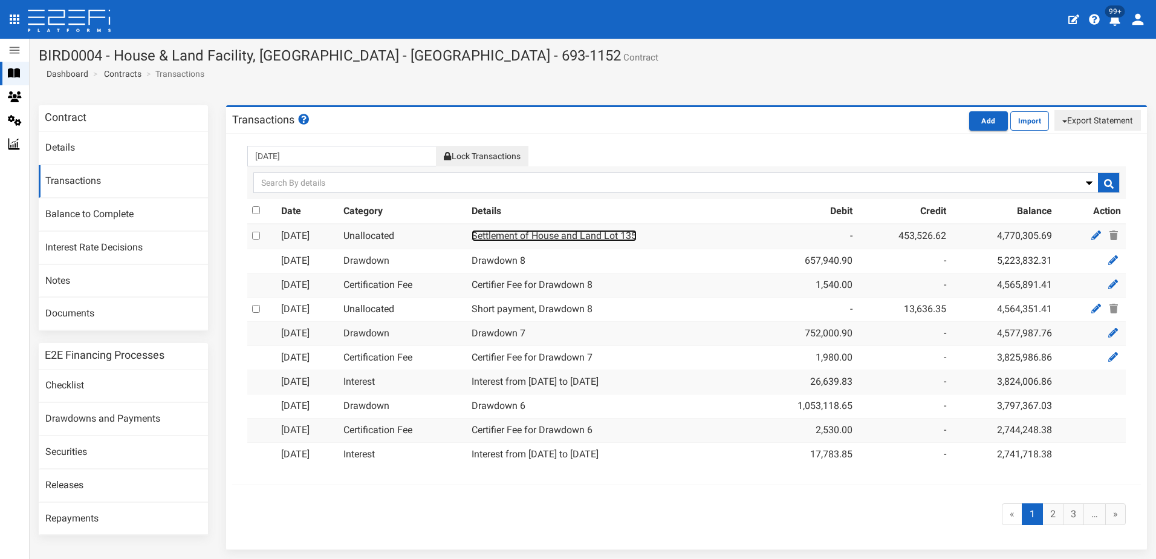
click at [585, 235] on link "Settlement of House and Land Lot 135" at bounding box center [554, 235] width 165 height 11
click at [601, 238] on link "Settlement of House and Land Lot 135" at bounding box center [554, 235] width 165 height 11
click at [1092, 231] on icon at bounding box center [1097, 235] width 10 height 10
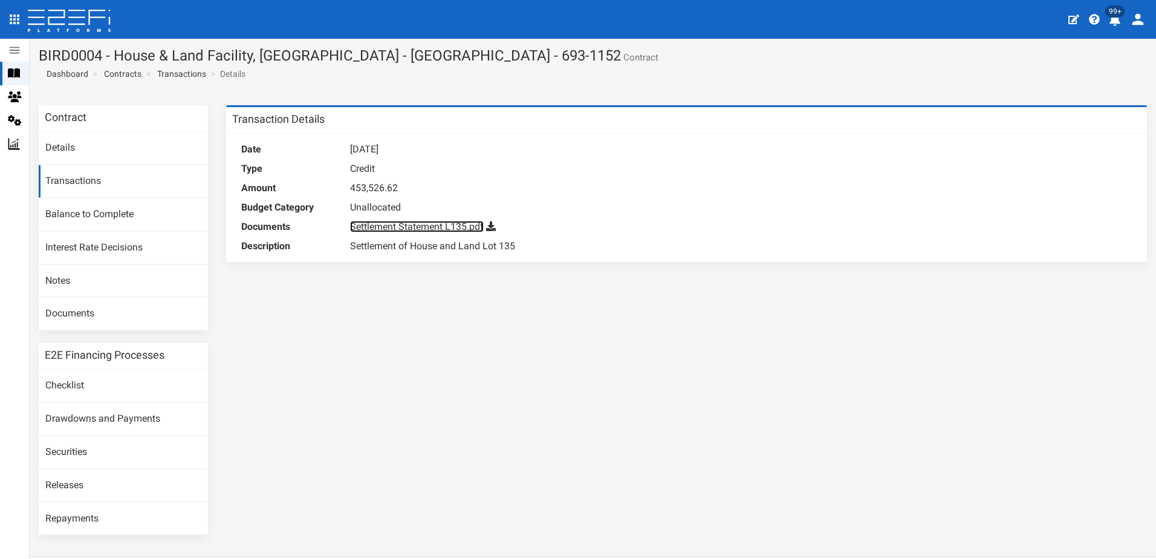
click at [399, 226] on link "Settlement Statement L135.pdf" at bounding box center [417, 226] width 134 height 11
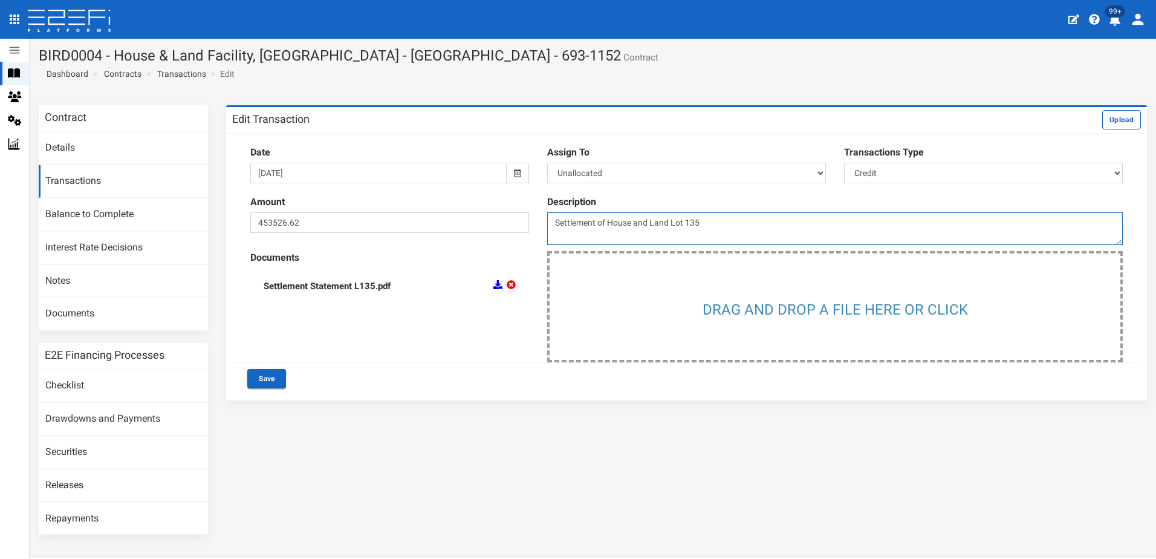
click at [668, 221] on textarea "Settlement of House and Land Lot 135" at bounding box center [835, 228] width 576 height 33
type textarea "Settlement of Lot 135"
click at [265, 374] on button "Save" at bounding box center [266, 378] width 39 height 19
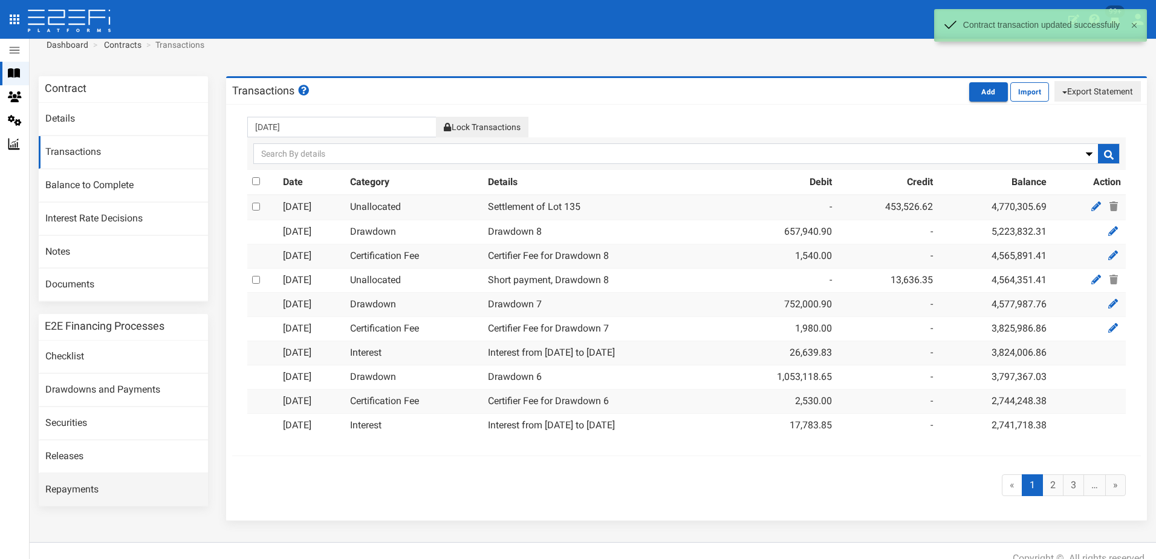
scroll to position [45, 0]
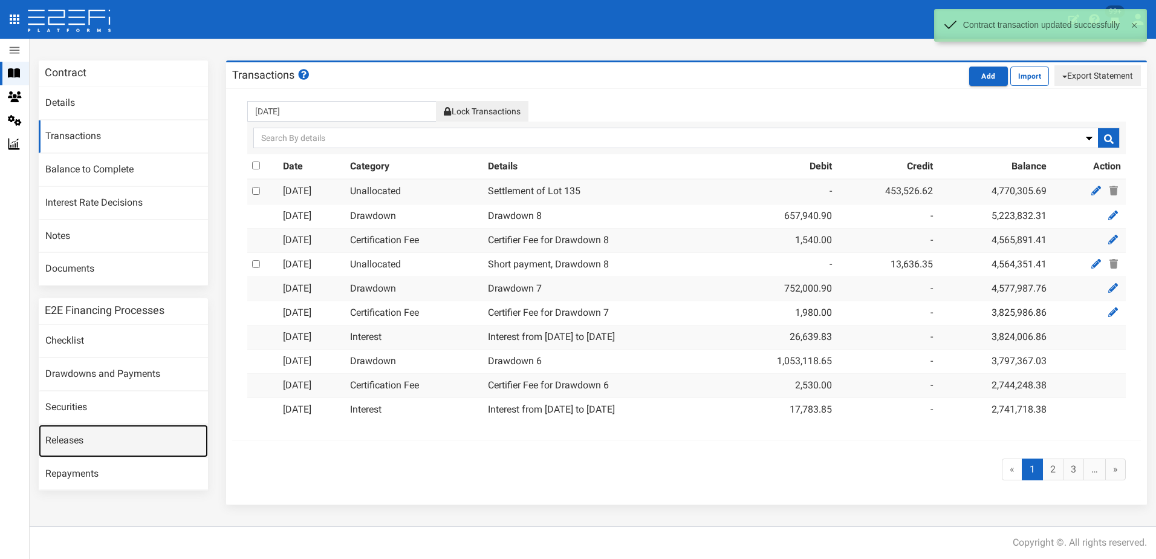
click at [75, 442] on link "Releases" at bounding box center [123, 441] width 169 height 33
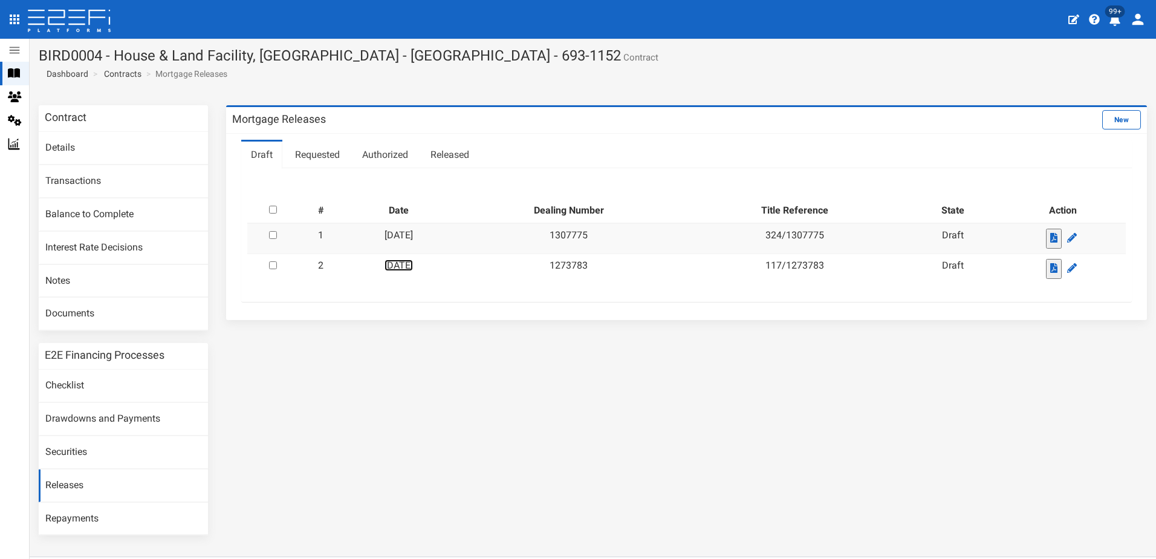
click at [408, 264] on link "[DATE]" at bounding box center [399, 264] width 28 height 11
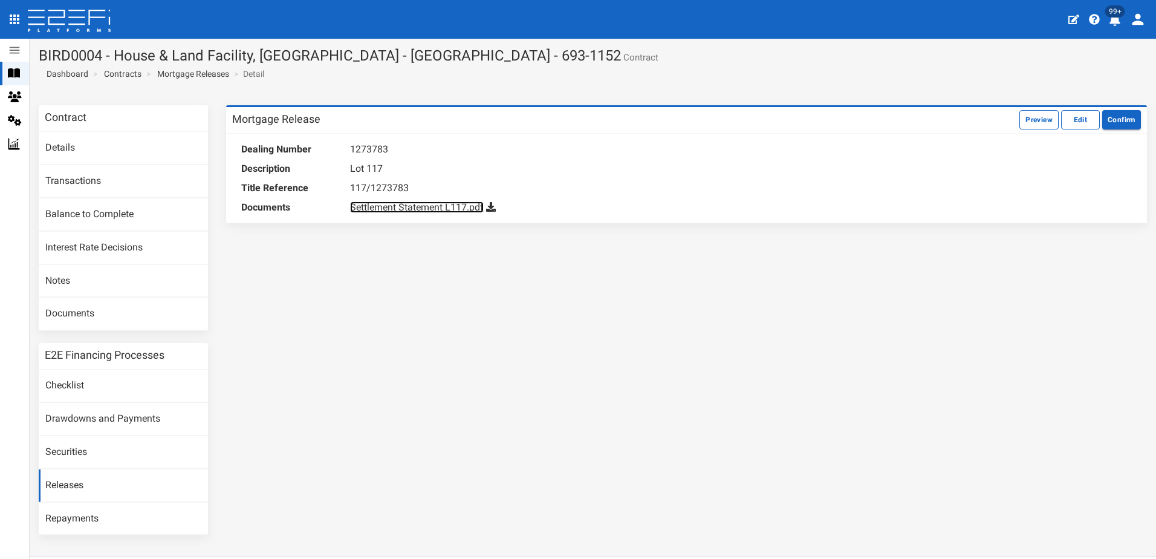
click at [400, 209] on link "Settlement Statement L117.pdf" at bounding box center [417, 206] width 134 height 11
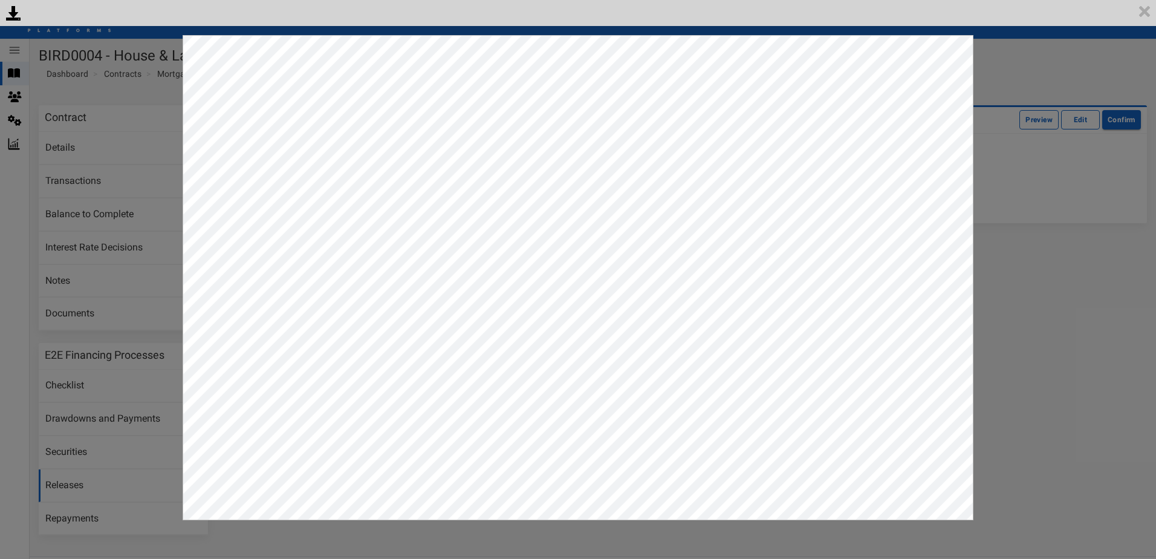
click at [1032, 73] on div "<p>Your browser does not support iframes.</p><script type="text/javascript">ale…" at bounding box center [578, 279] width 1156 height 559
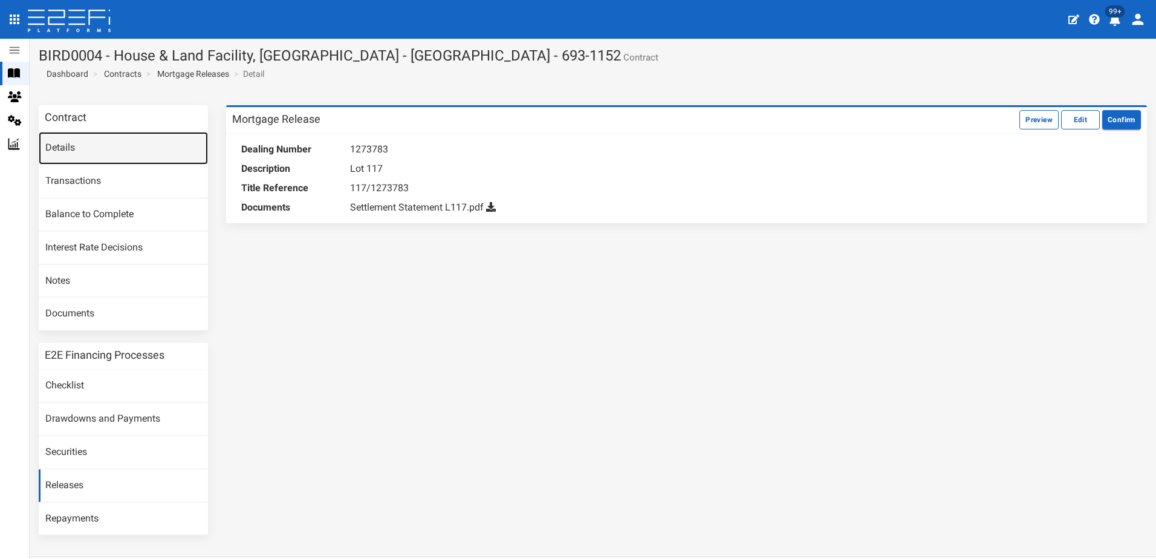
click at [60, 147] on link "Details" at bounding box center [123, 148] width 169 height 33
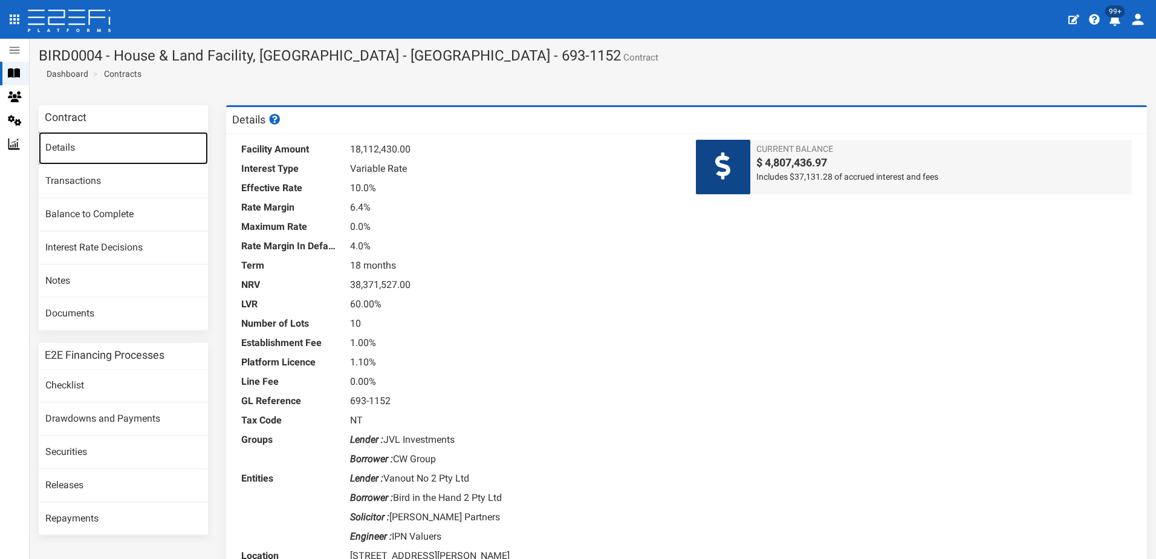
click at [63, 148] on link "Details" at bounding box center [123, 148] width 169 height 33
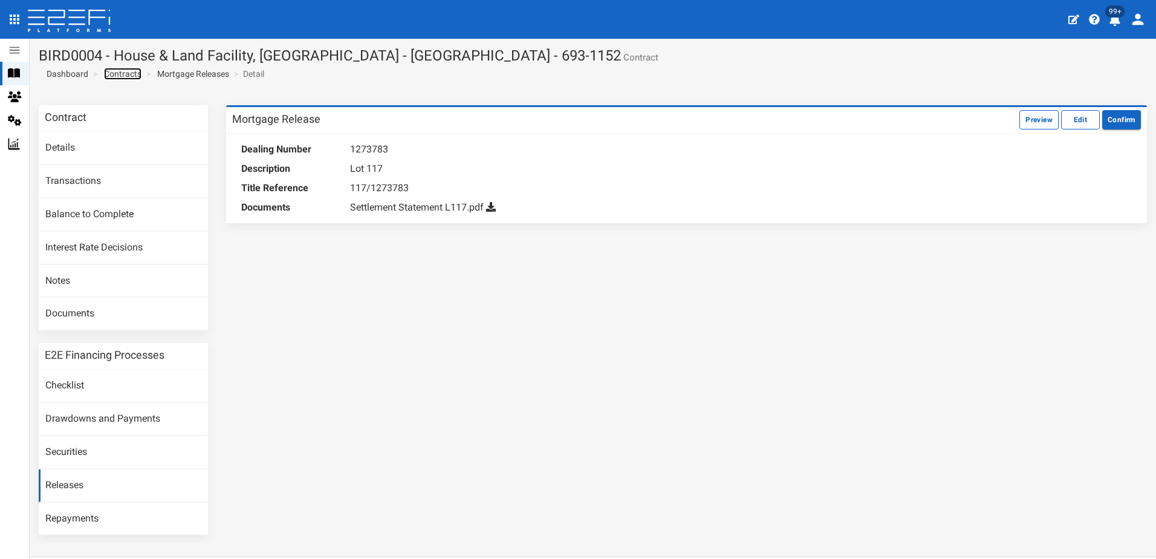
click at [122, 75] on link "Contracts" at bounding box center [122, 74] width 37 height 12
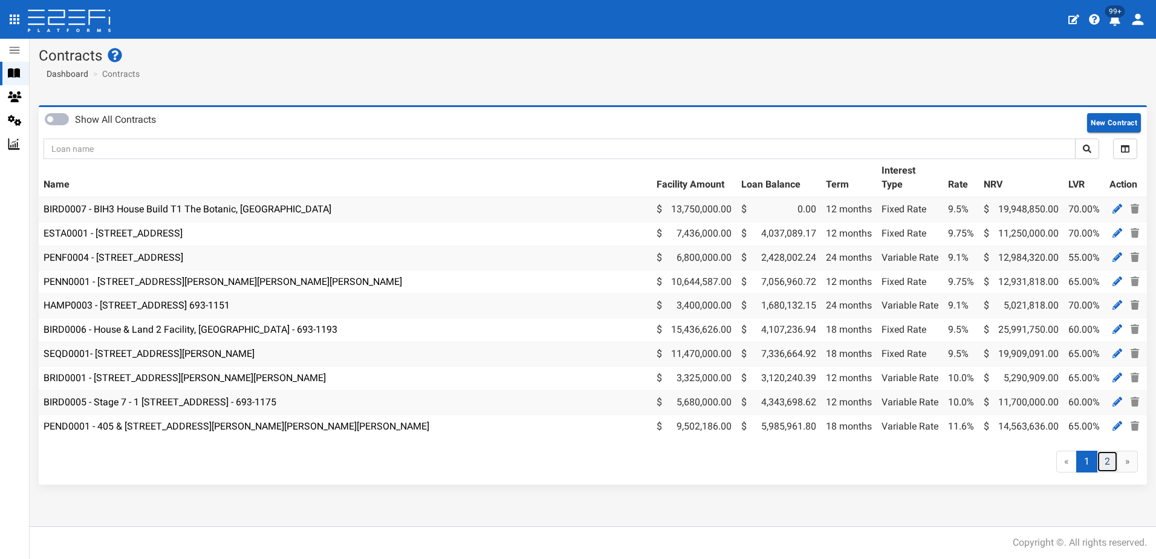
click at [1109, 468] on link "2" at bounding box center [1107, 462] width 21 height 22
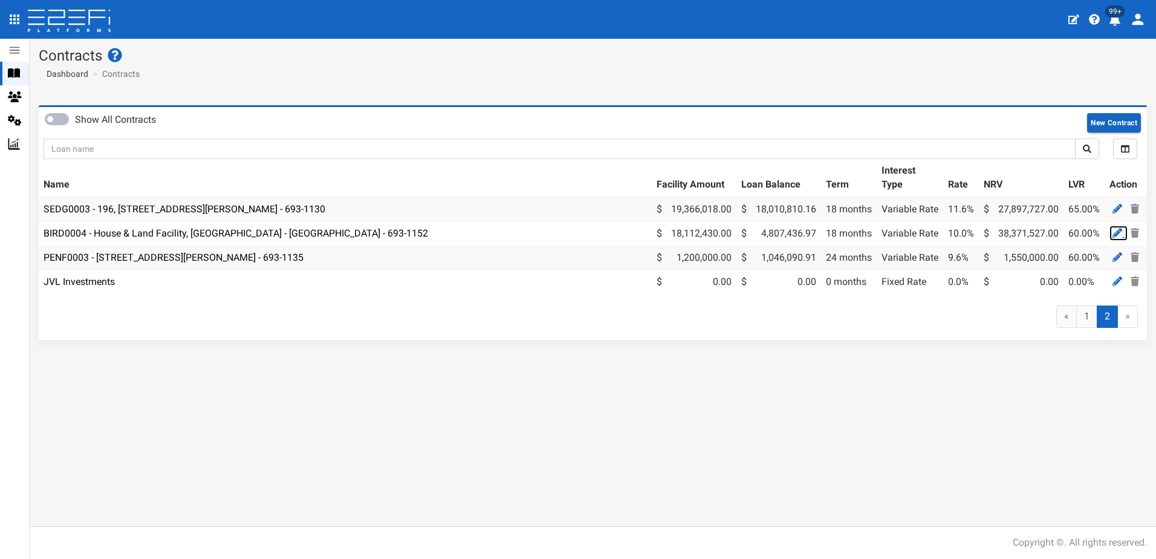
click at [1119, 232] on icon at bounding box center [1118, 233] width 10 height 10
